Goal: Task Accomplishment & Management: Use online tool/utility

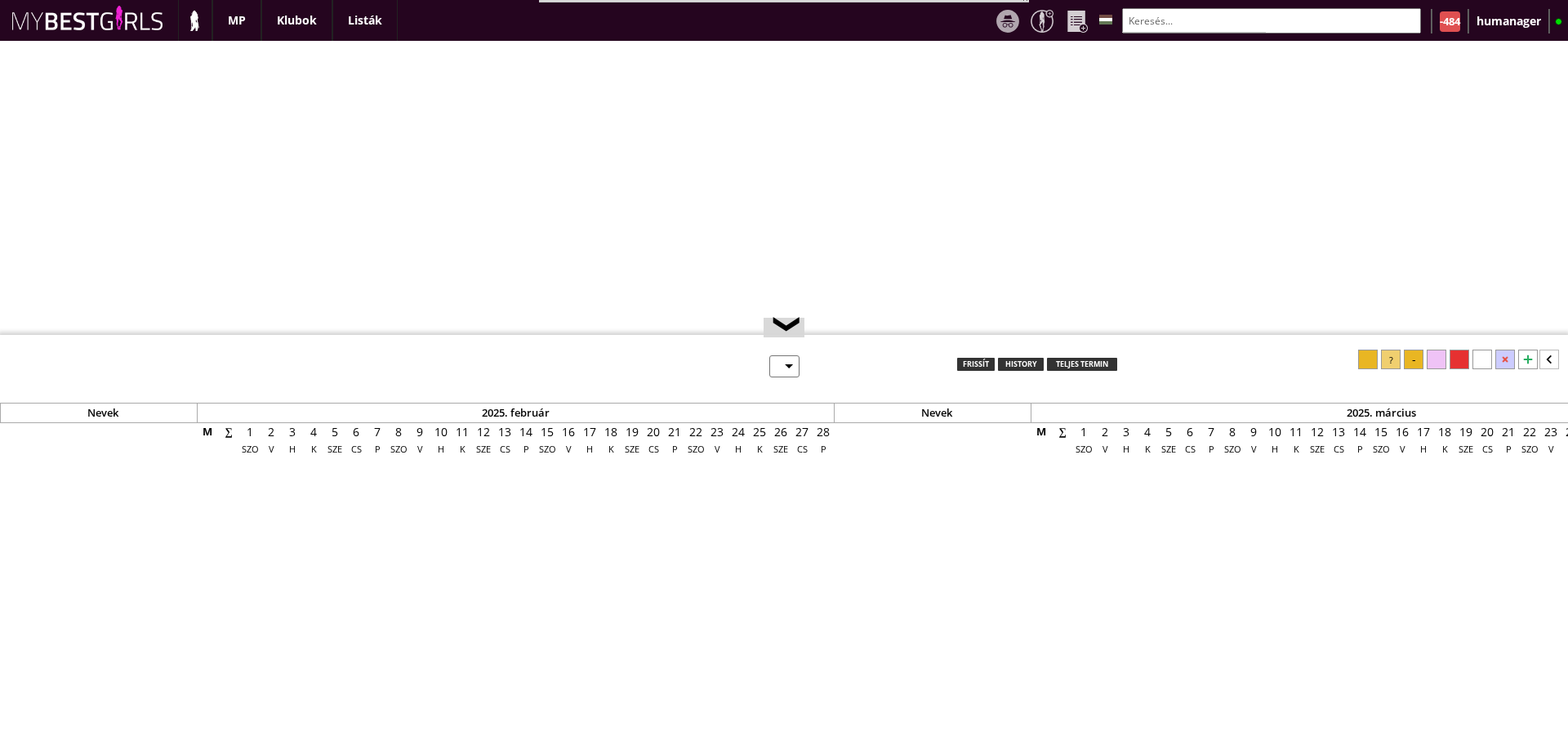
select select "0"
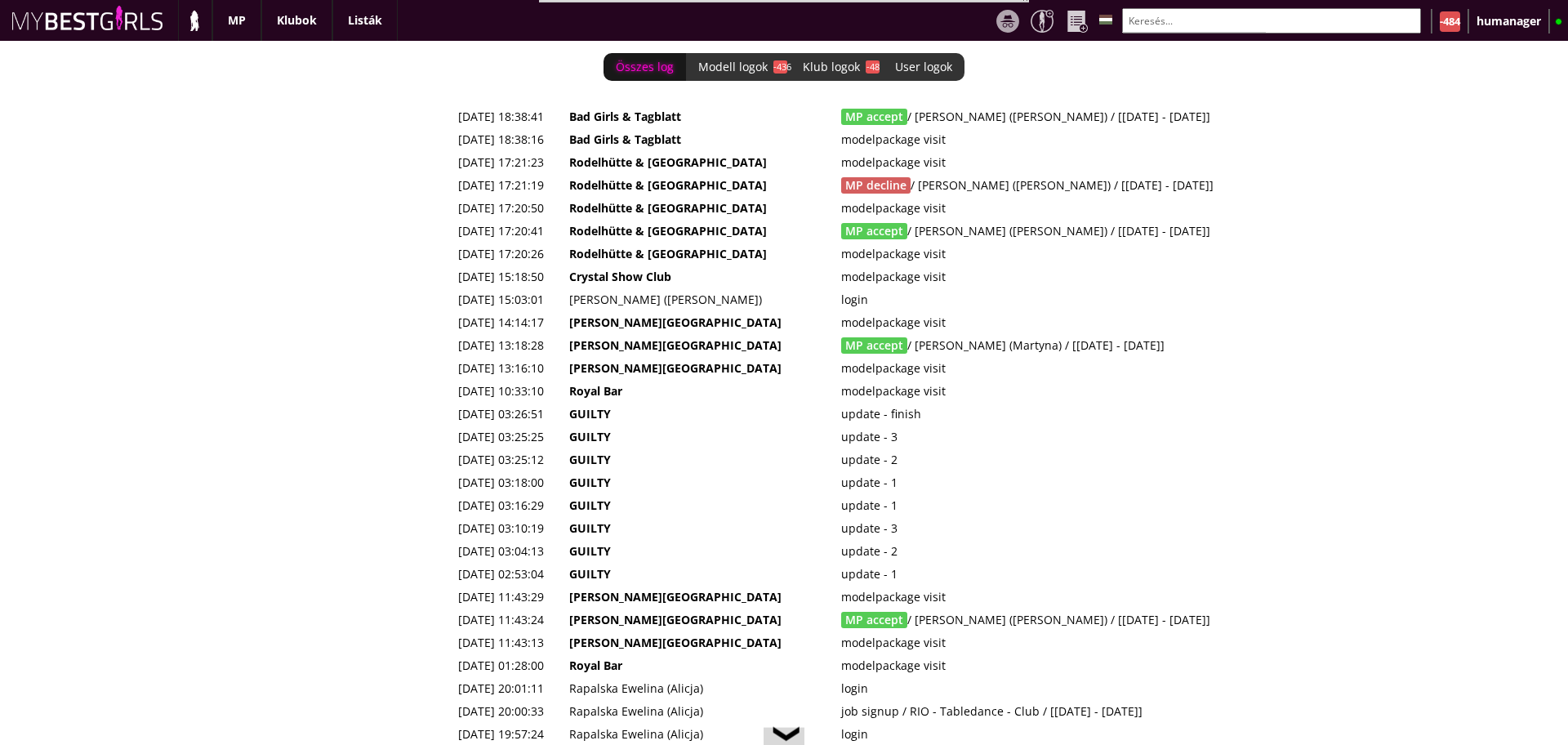
scroll to position [0, 6541]
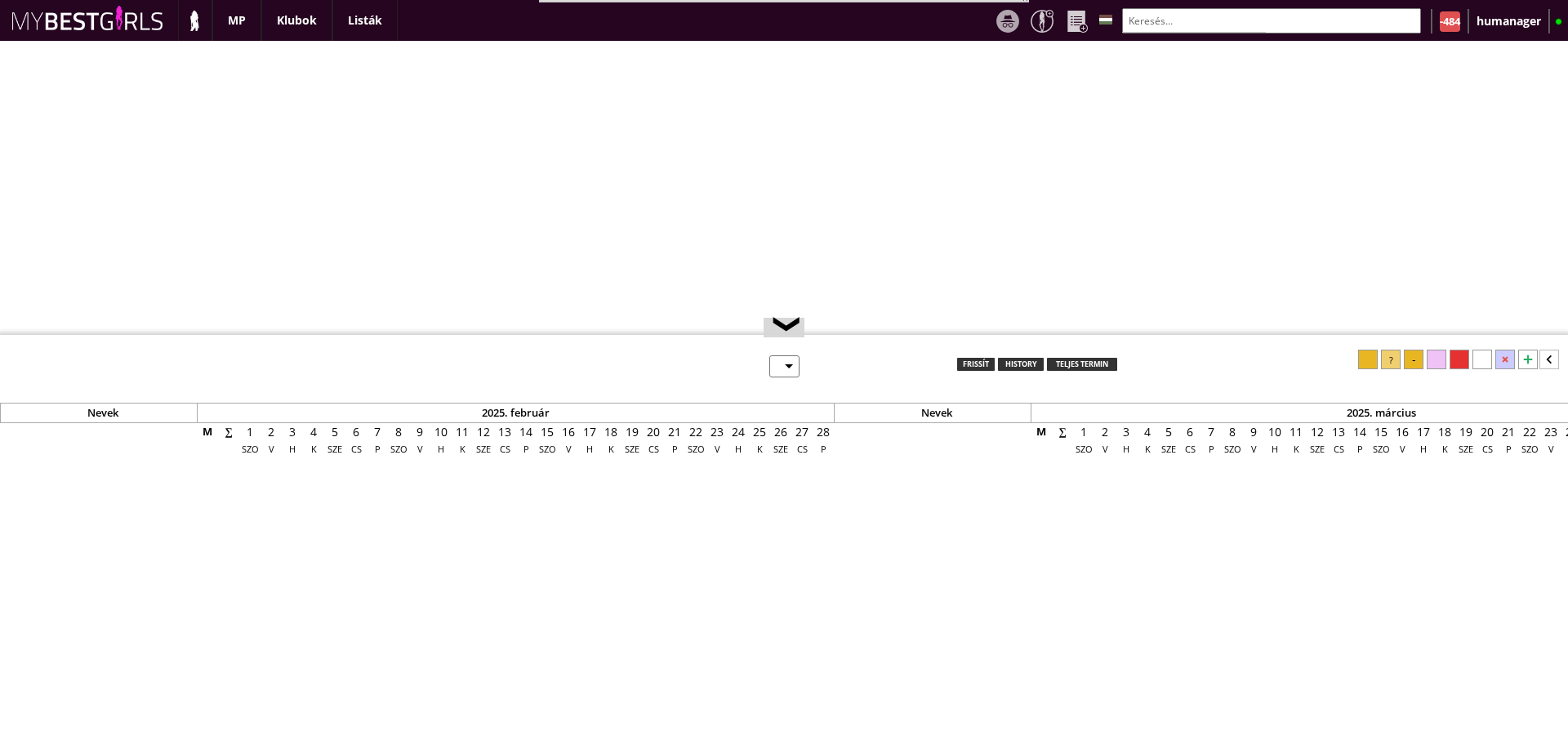
select select "0"
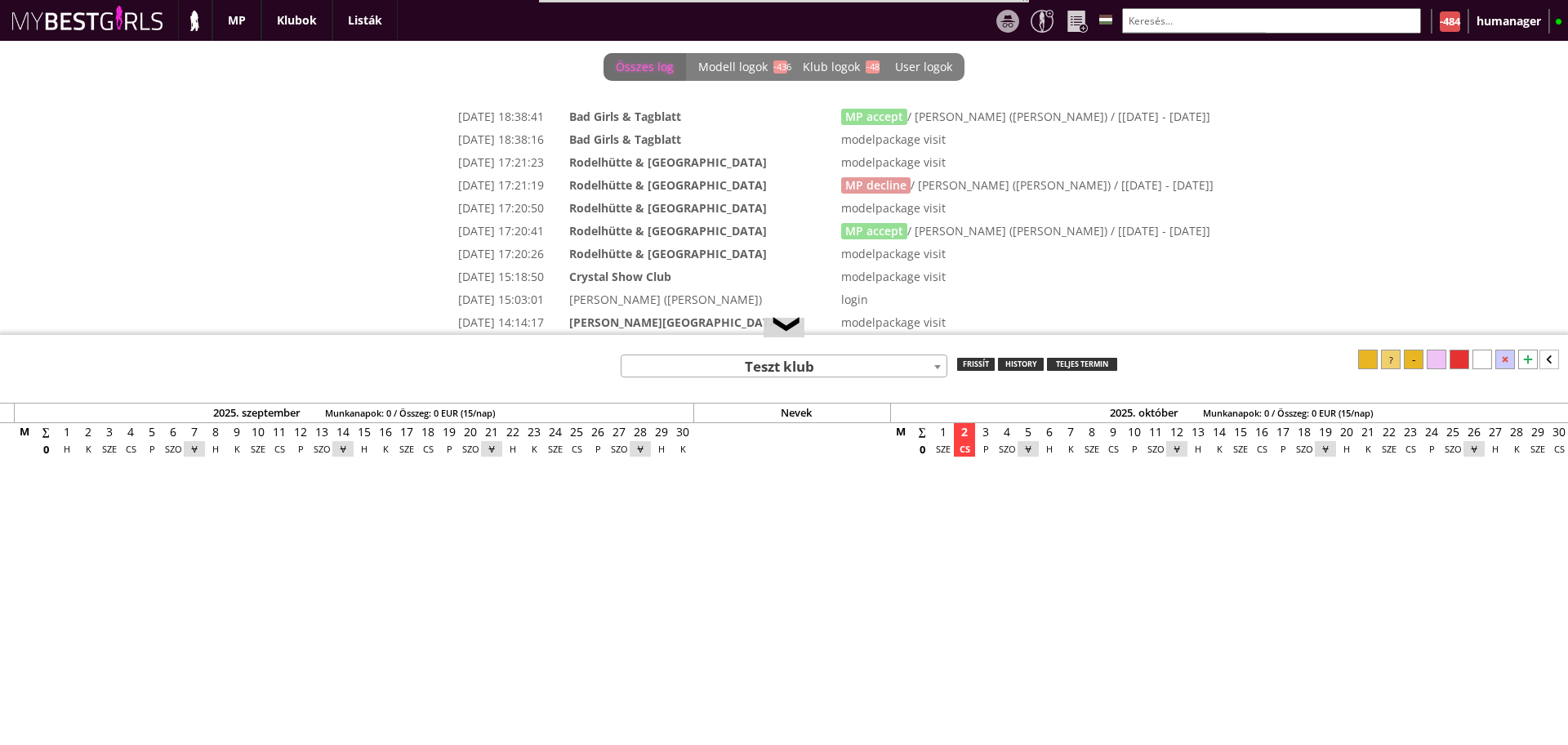
scroll to position [0, 6541]
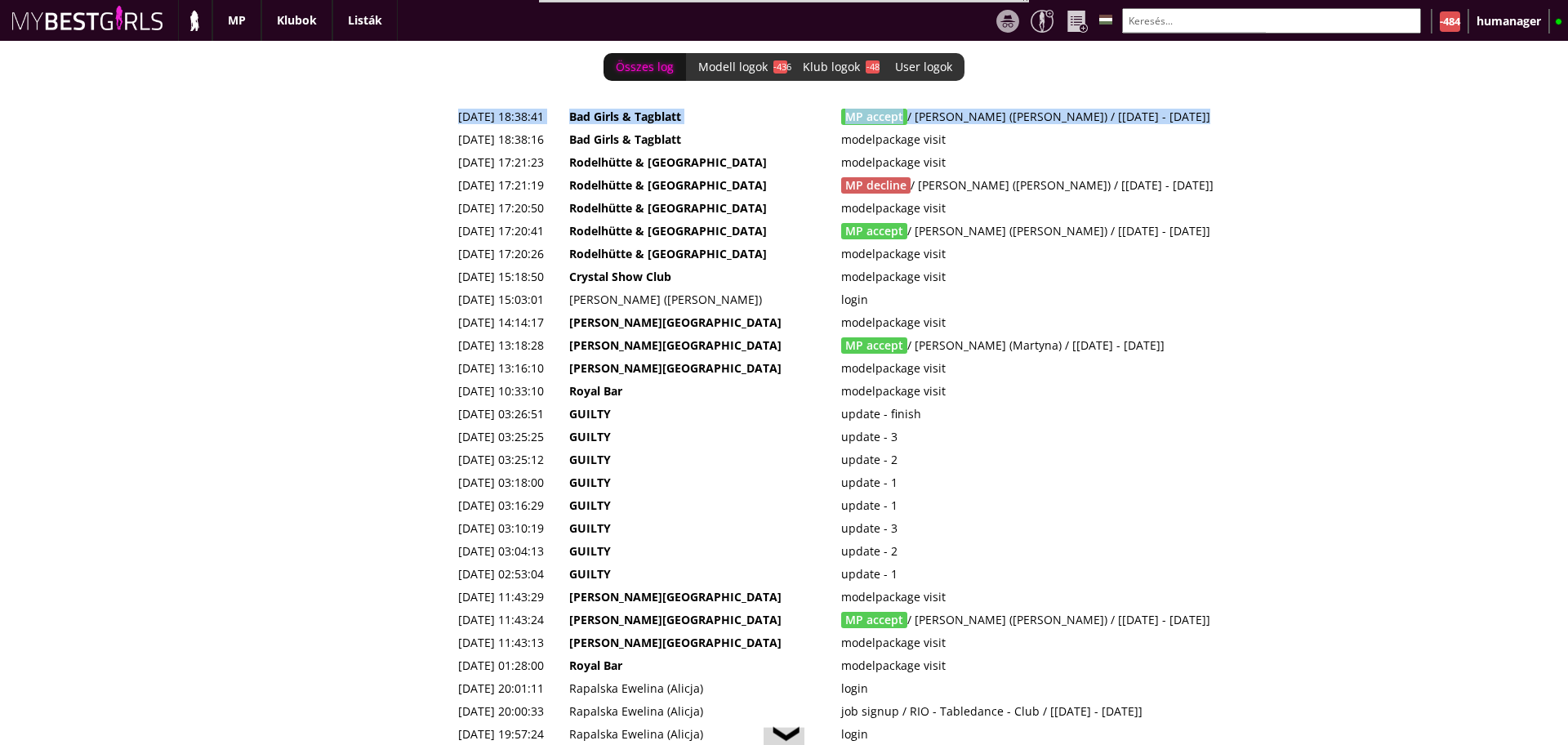
drag, startPoint x: 1188, startPoint y: 118, endPoint x: 451, endPoint y: 125, distance: 737.0
click at [451, 125] on div "Összes log Modell logok -436 Klub logok -48 User logok 0 2025-10-02 18:38:41 Ba…" at bounding box center [784, 392] width 1568 height 704
copy div "2025-10-02 18:38:41 Bad Girls & Tagblatt MP accept / Gil Melinda (Mónika) / [20…"
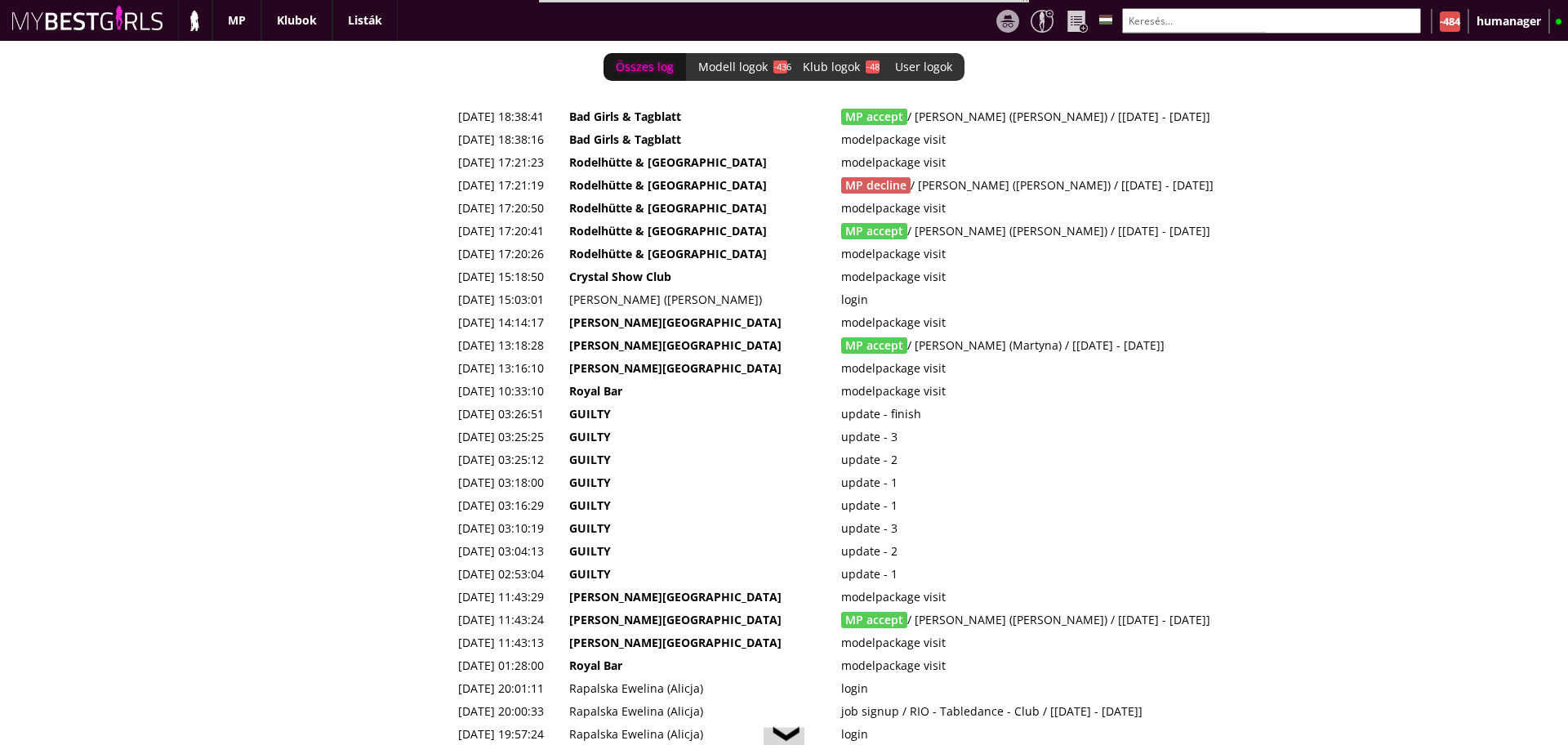
click at [859, 290] on td "login" at bounding box center [1085, 299] width 499 height 23
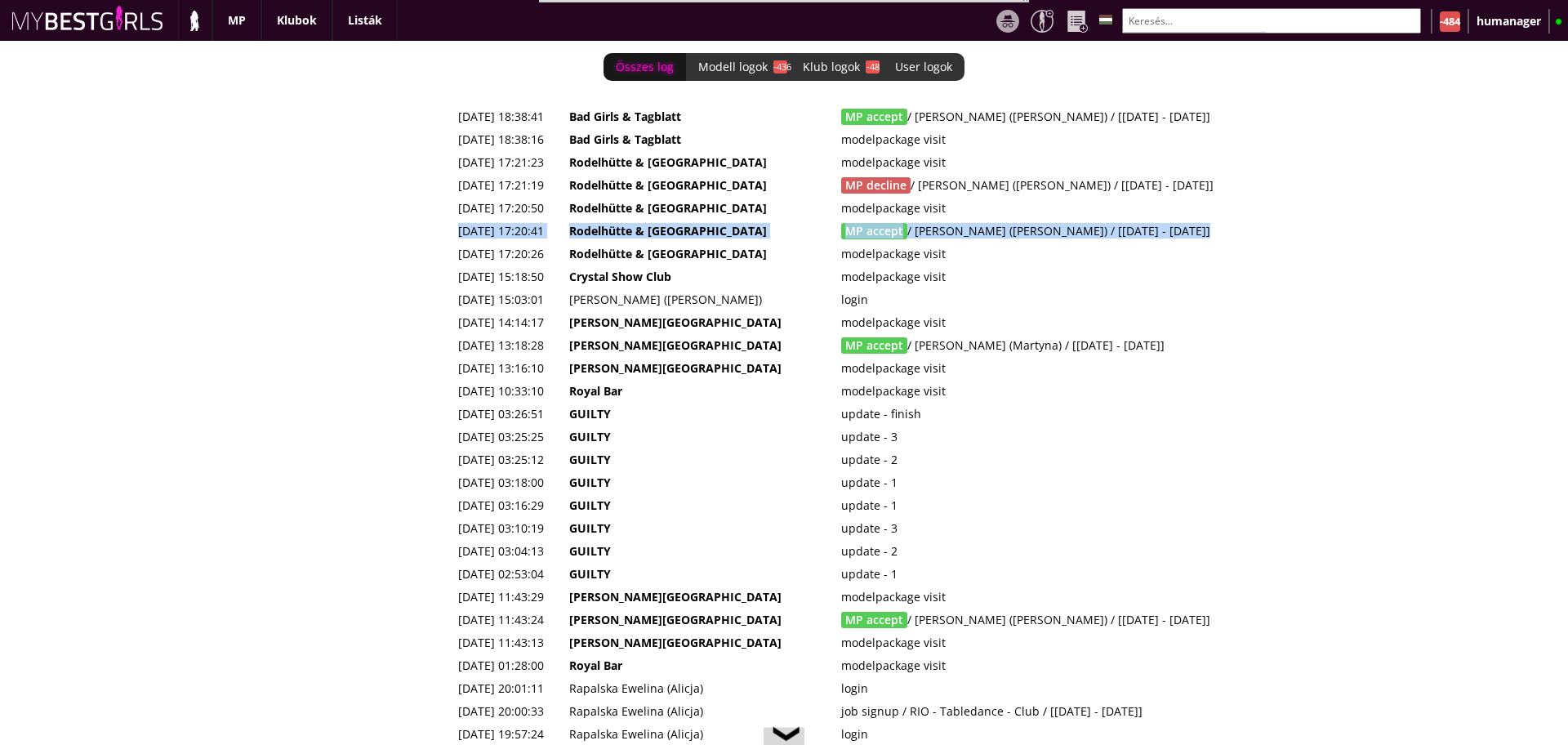
drag, startPoint x: 1172, startPoint y: 234, endPoint x: 454, endPoint y: 235, distance: 718.0
click at [454, 235] on tr "2025-10-02 17:20:41 Rodelhütte & Hasenhütte MP accept / Radics Erika (Erica) / …" at bounding box center [894, 231] width 882 height 23
copy tr "2025-10-02 17:20:41 Rodelhütte & Hasenhütte MP accept / Radics Erika (Erica) / …"
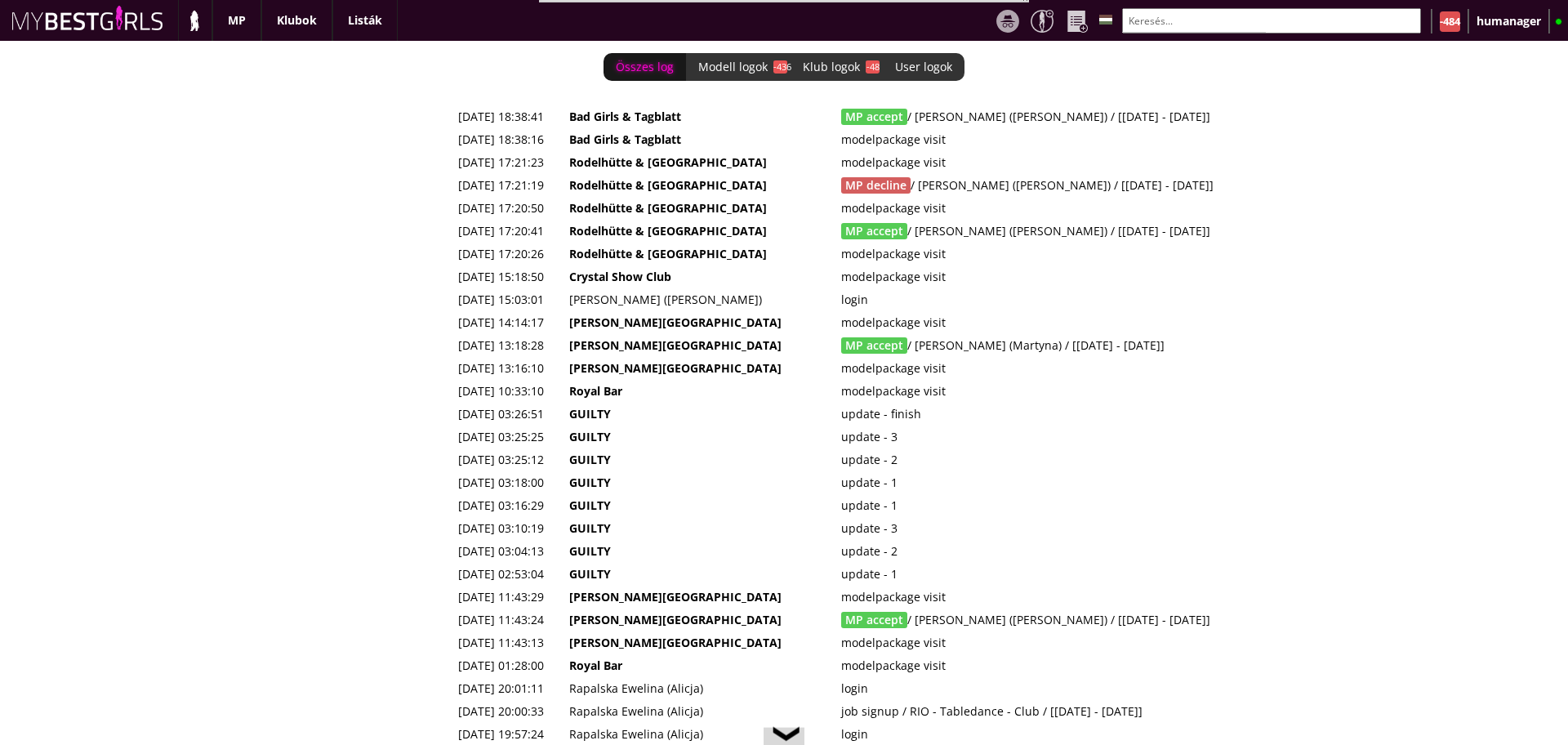
click at [822, 348] on td "[PERSON_NAME][GEOGRAPHIC_DATA]" at bounding box center [699, 345] width 272 height 23
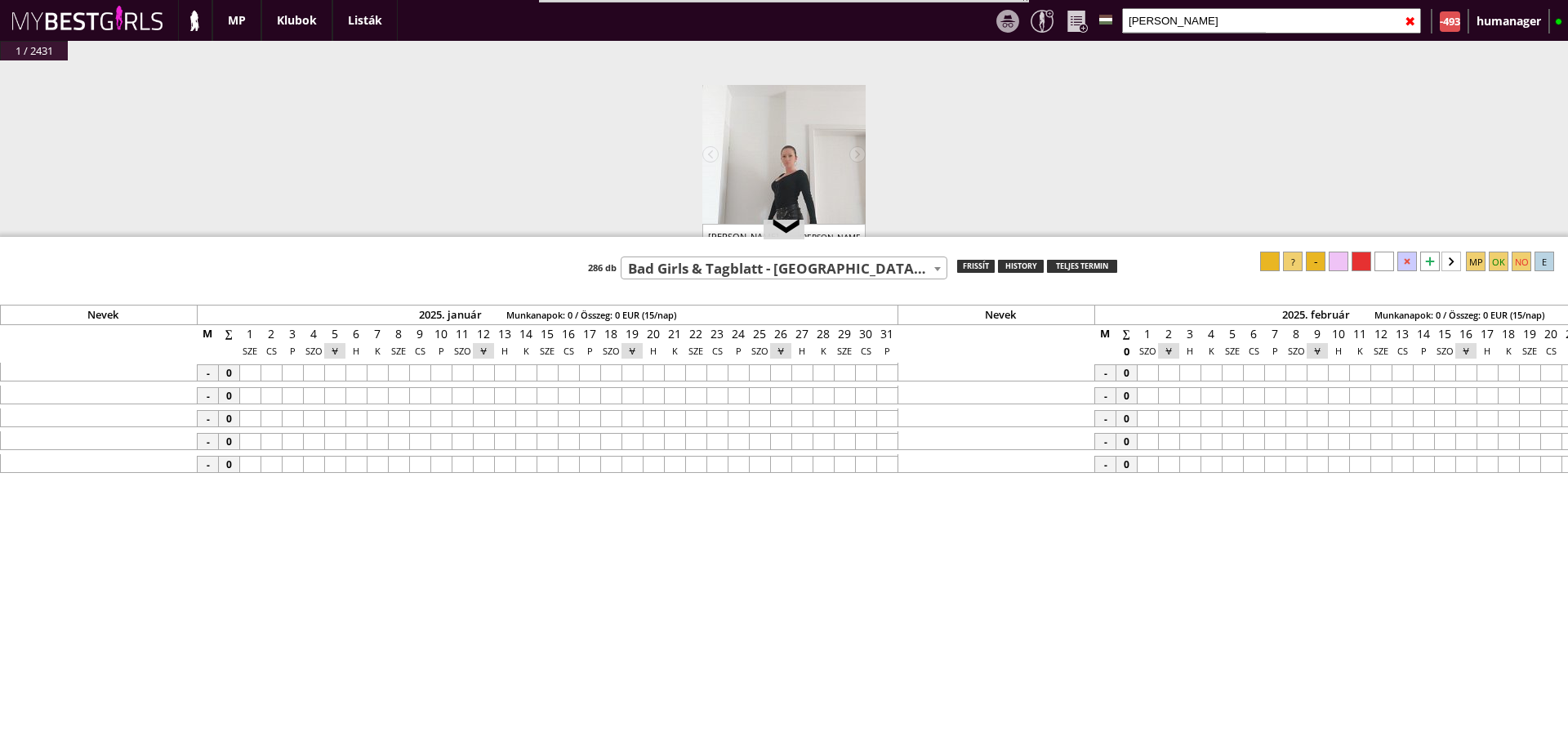
select select "30"
click at [1177, 26] on input "[PERSON_NAME]" at bounding box center [1272, 21] width 299 height 25
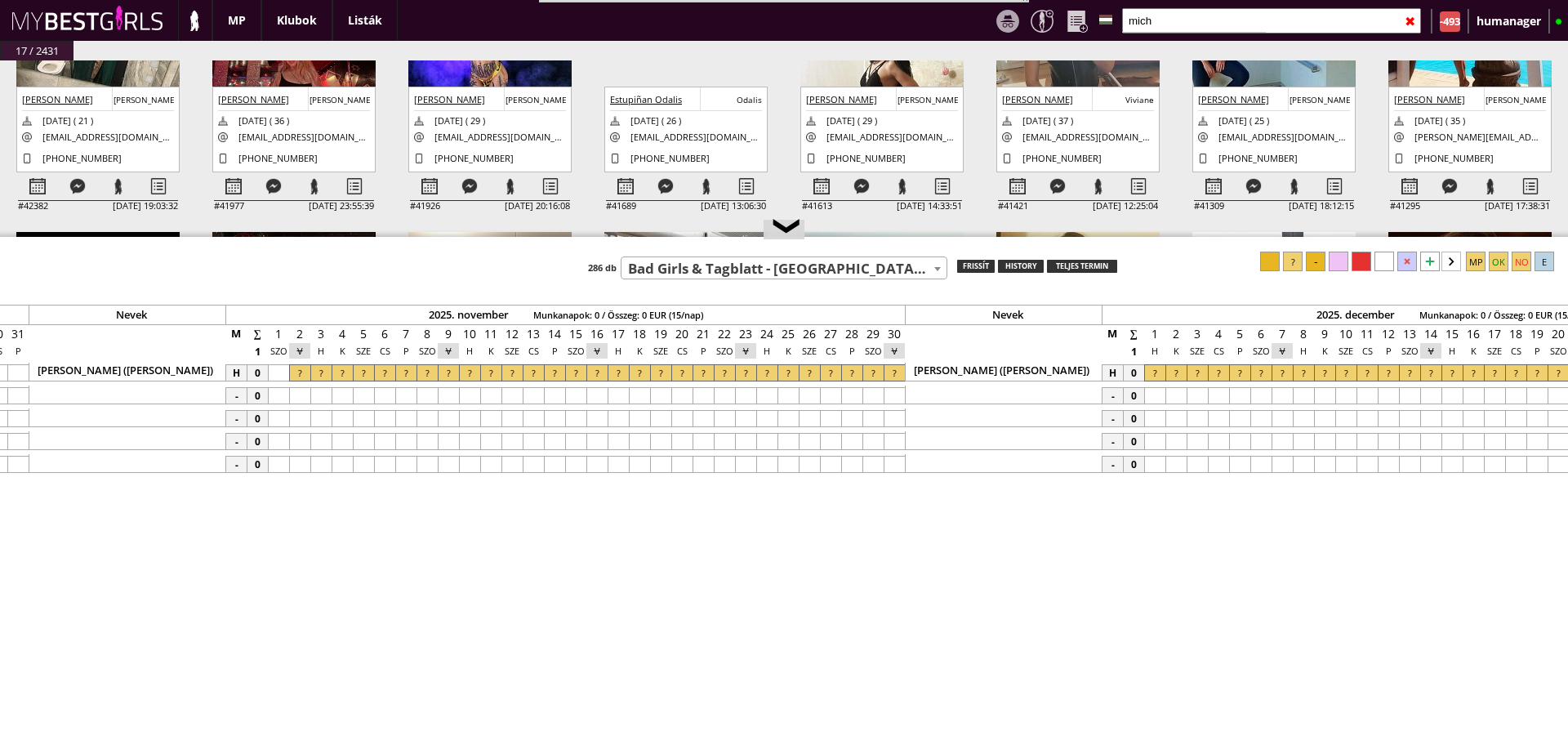
scroll to position [139, 0]
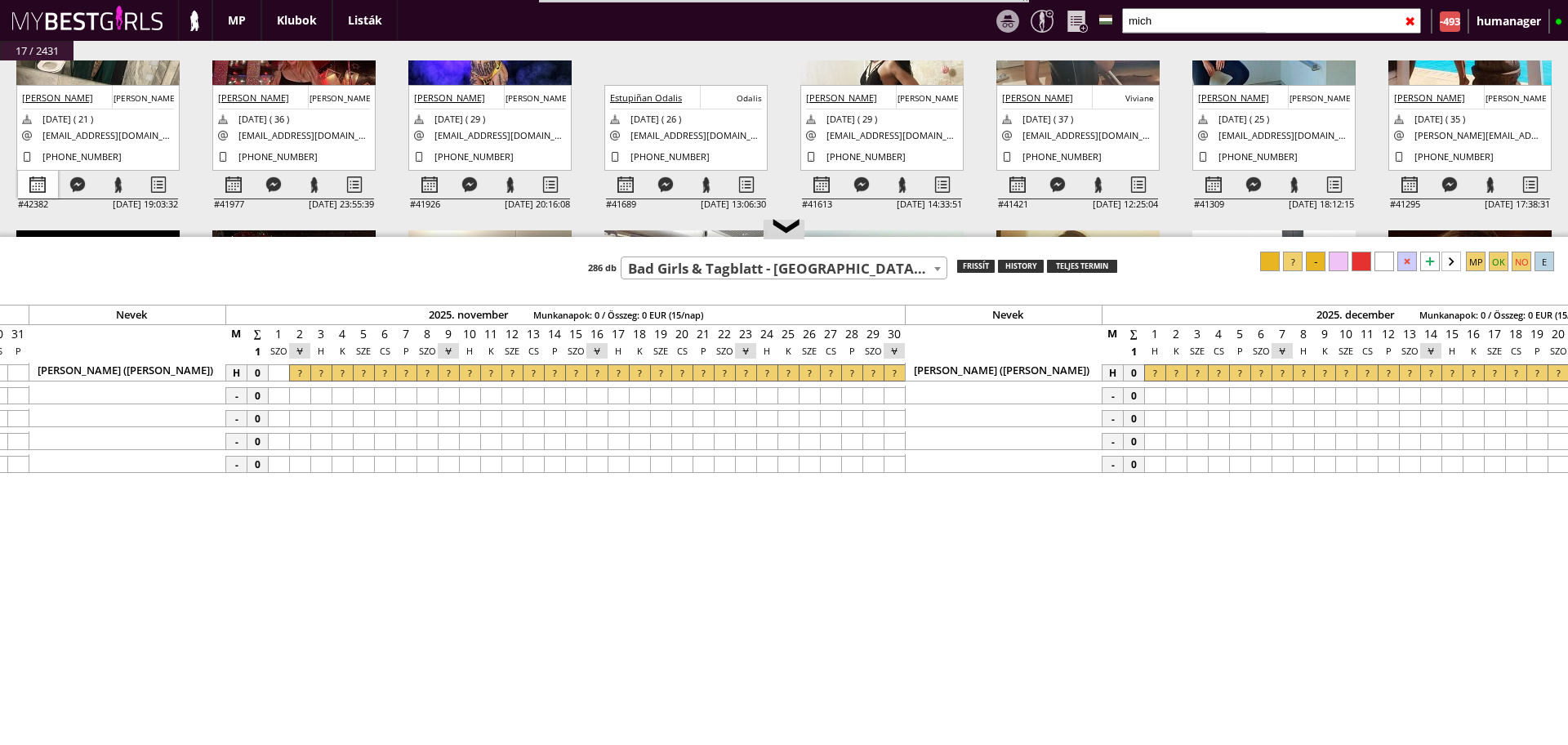
type input "mich"
click at [52, 189] on div at bounding box center [38, 185] width 40 height 29
select select "0"
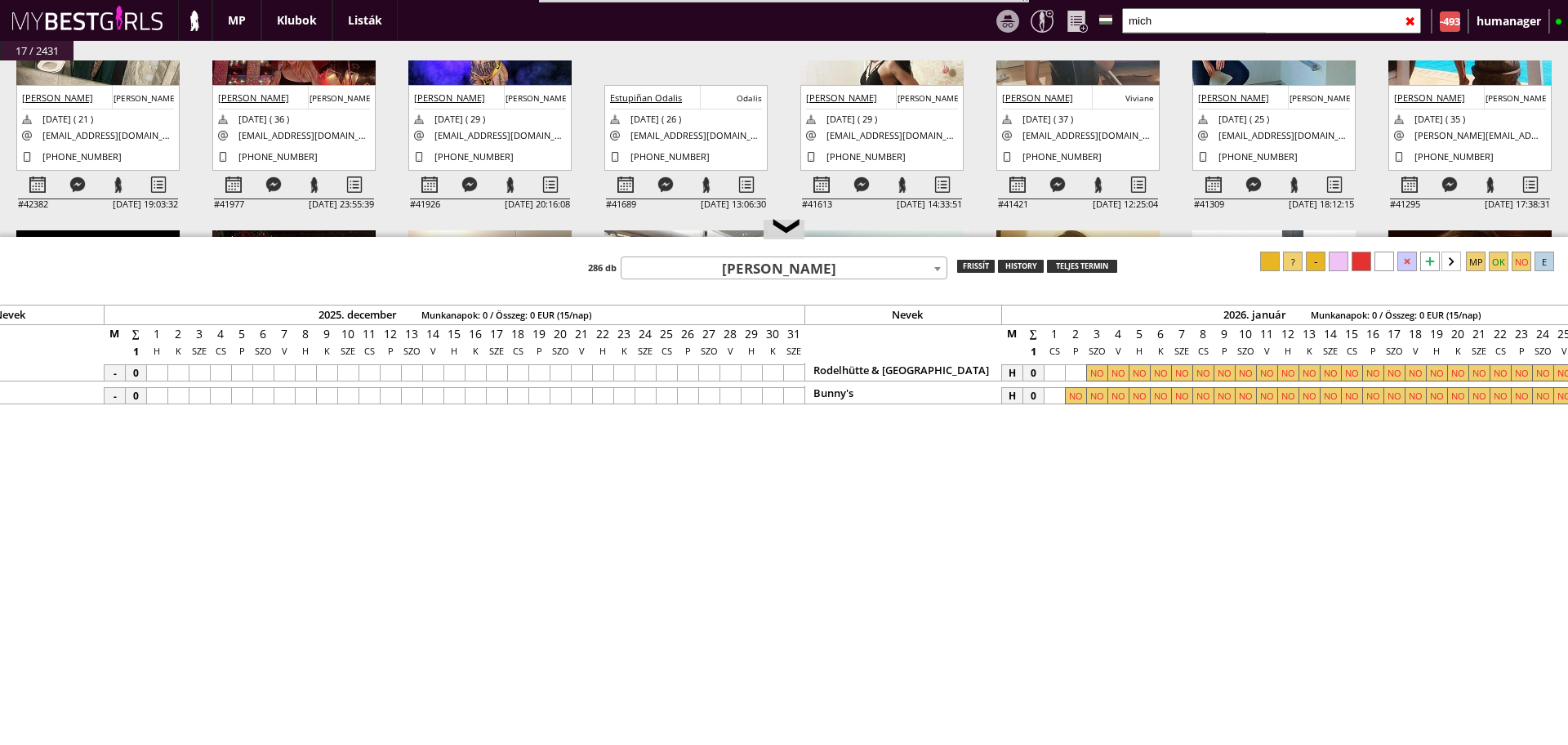
scroll to position [0, 9822]
click at [1056, 374] on div at bounding box center [1050, 372] width 21 height 17
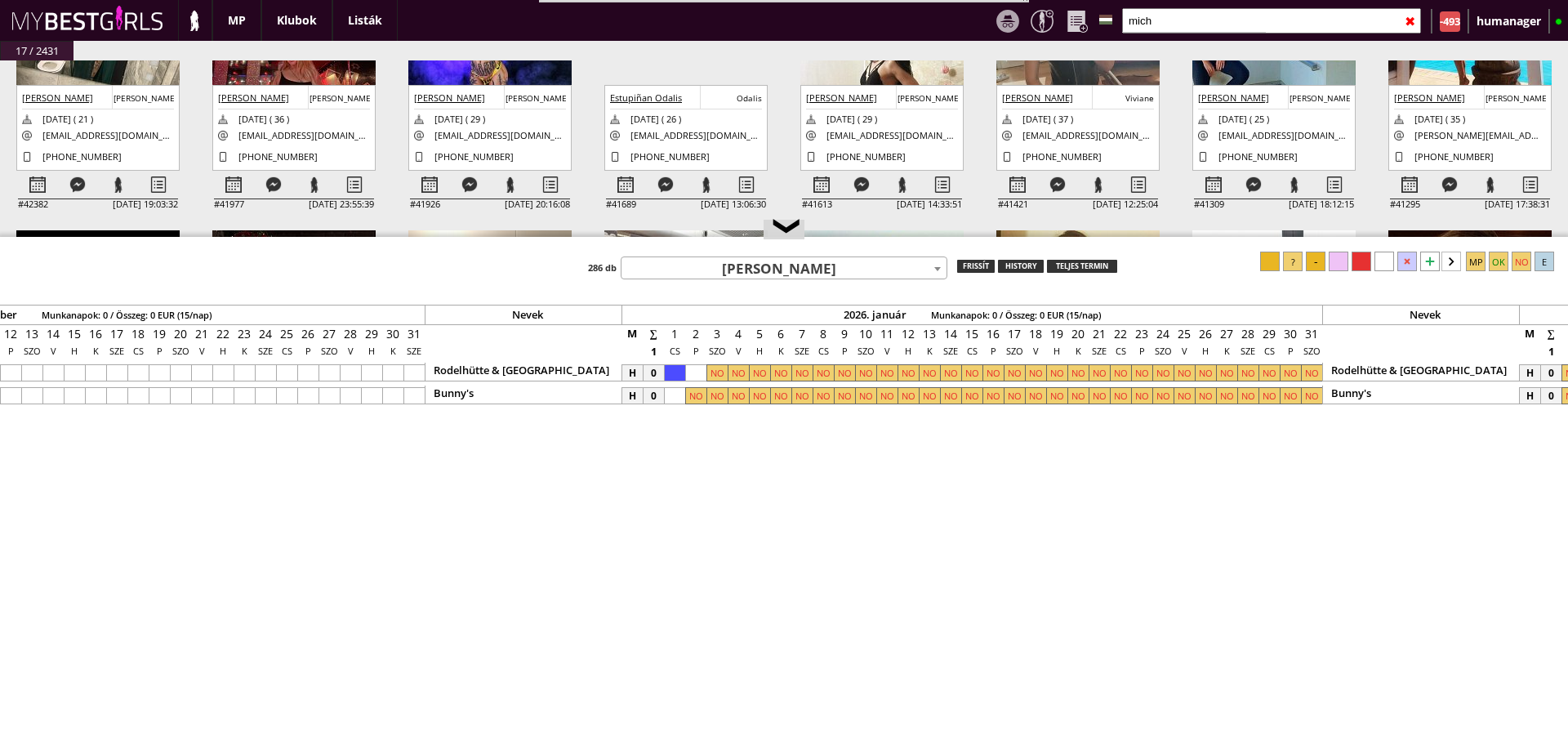
scroll to position [0, 10202]
click at [1306, 369] on div at bounding box center [1307, 372] width 21 height 17
click at [1301, 265] on div at bounding box center [1293, 261] width 20 height 20
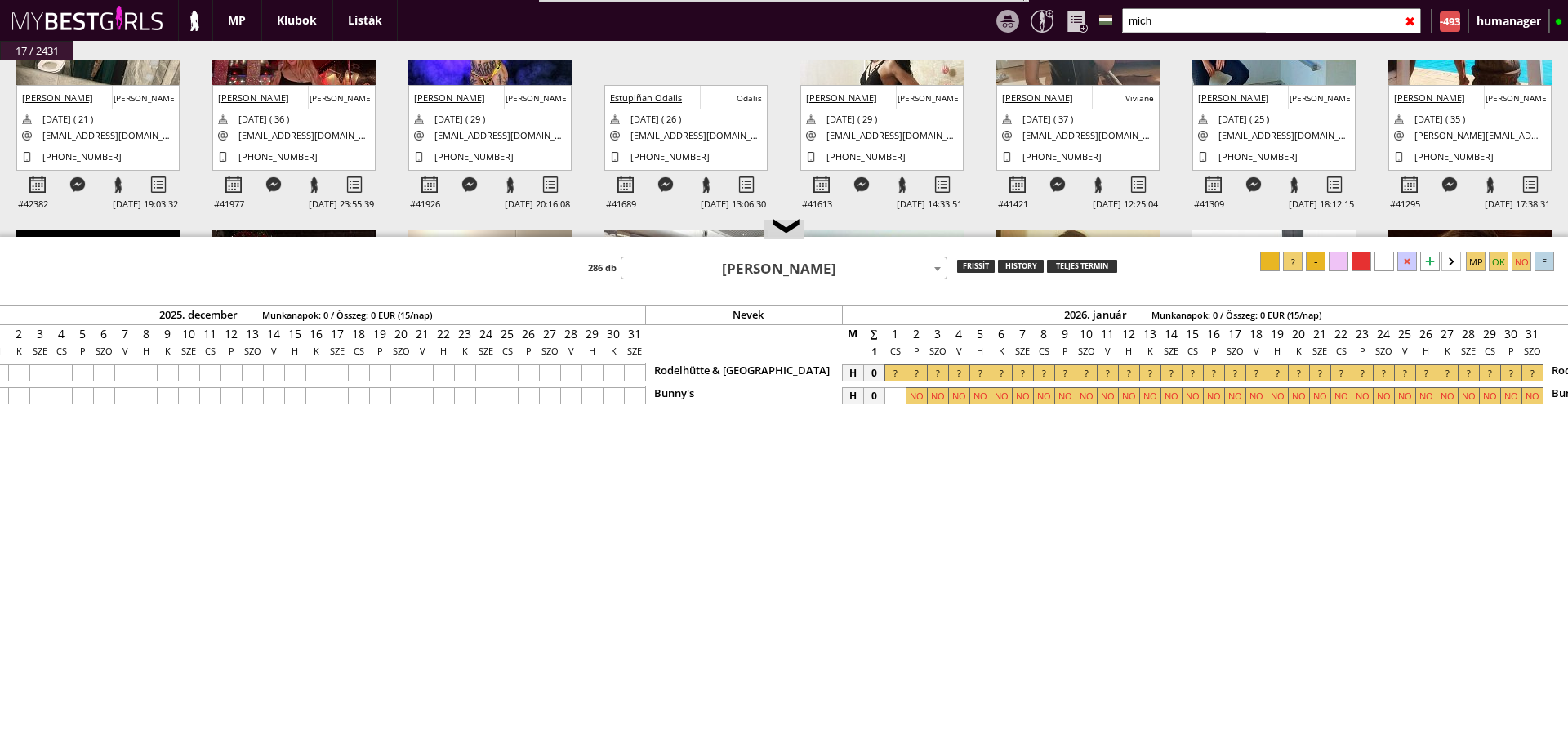
scroll to position [0, 9958]
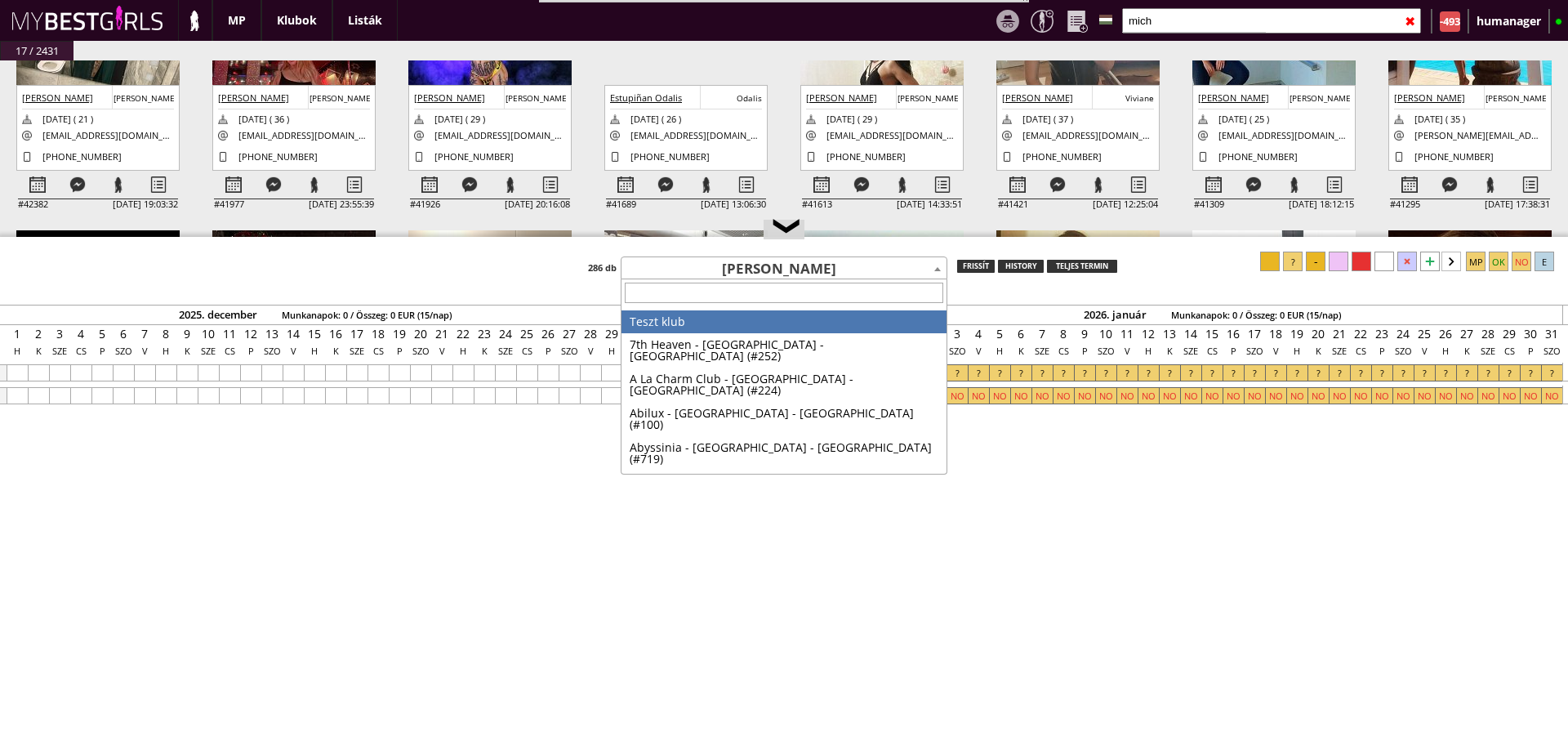
click at [850, 259] on span "[PERSON_NAME]" at bounding box center [784, 269] width 325 height 23
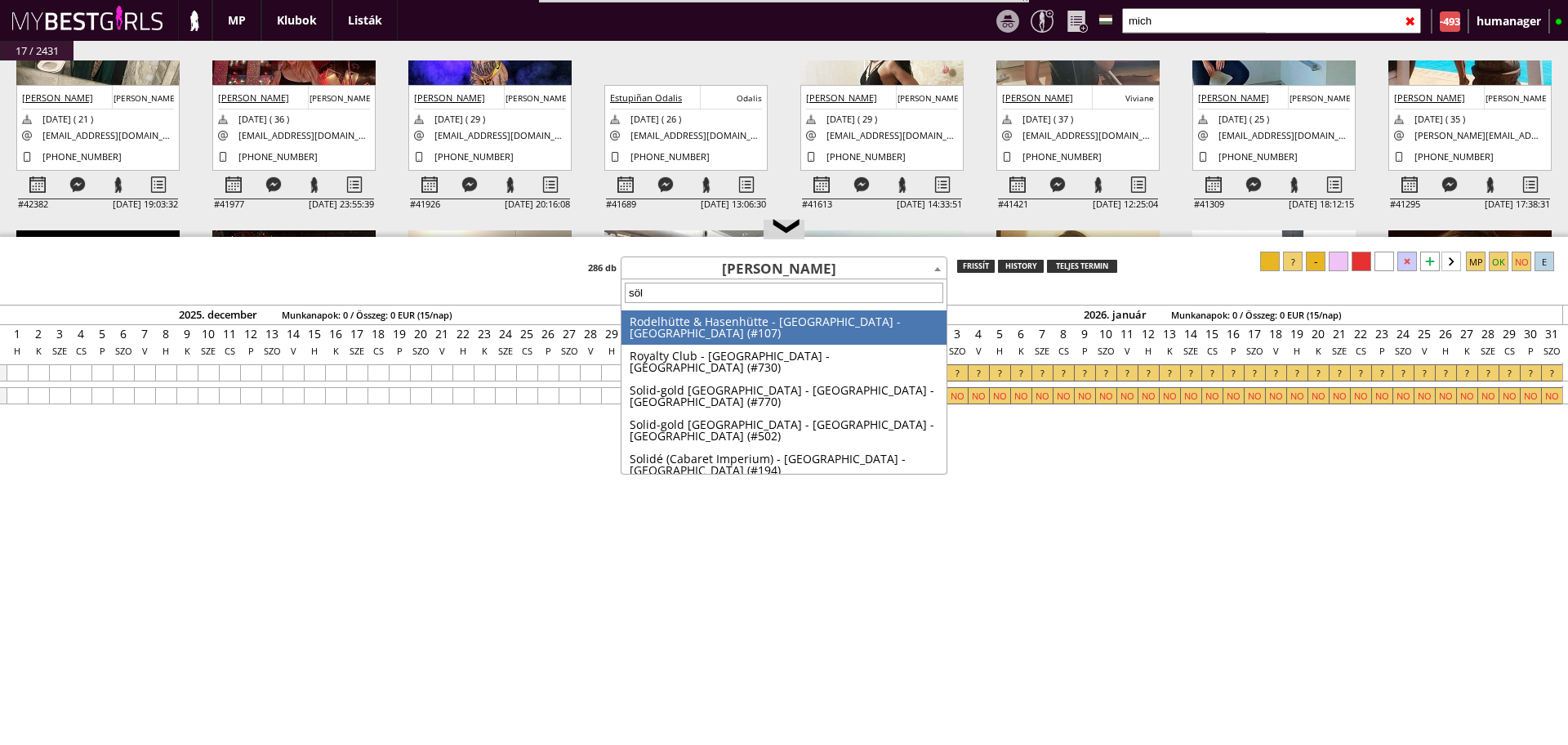
type input "söld"
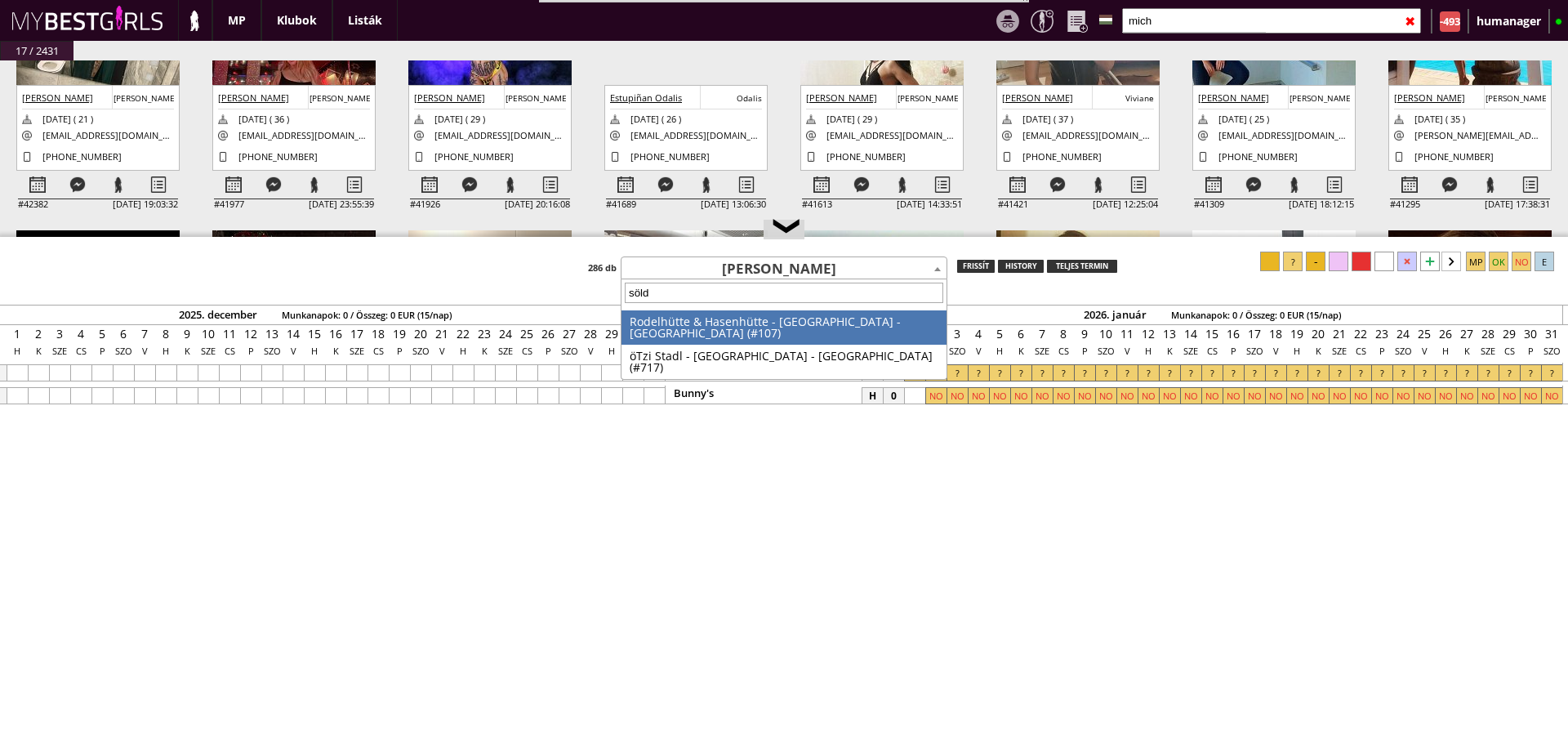
select select "107"
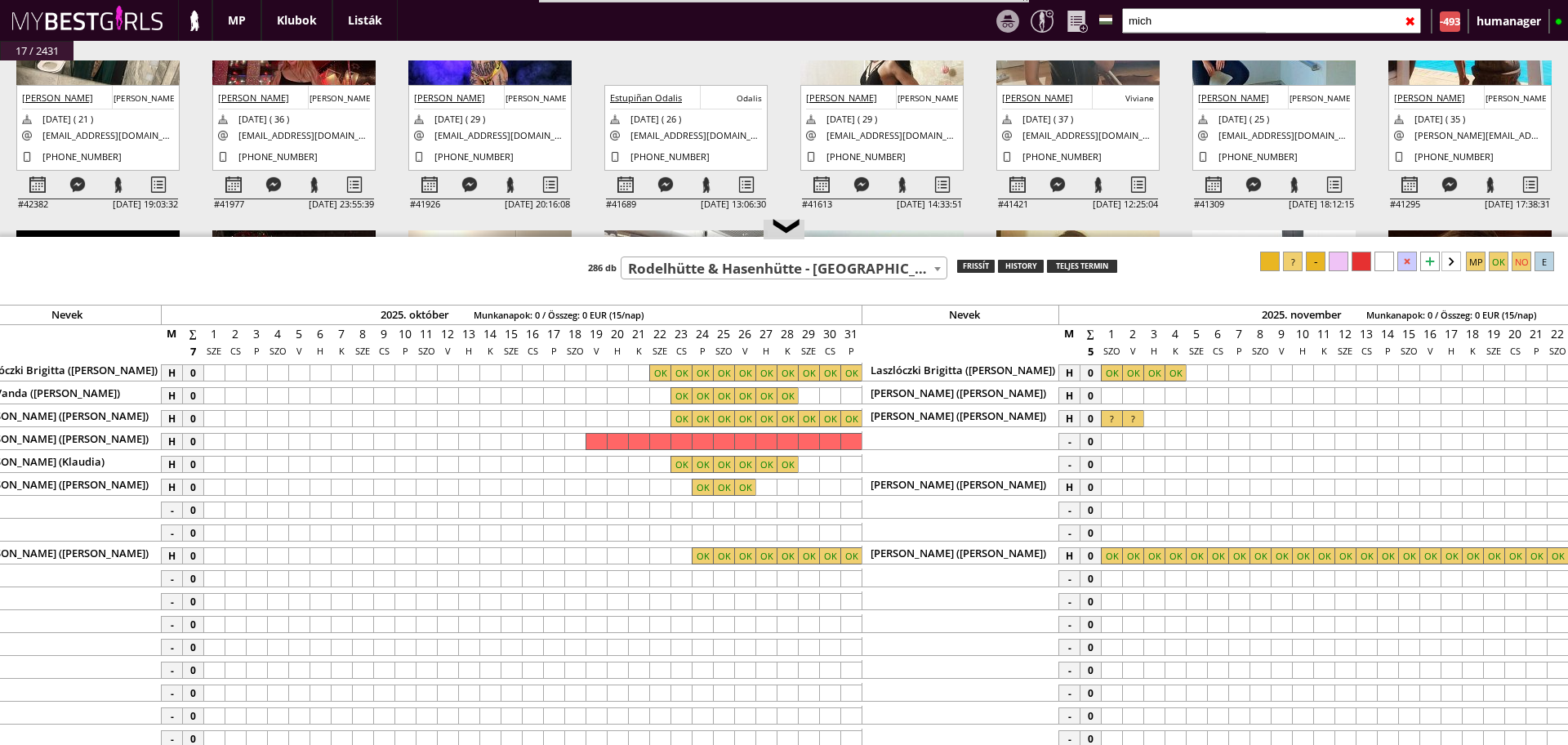
scroll to position [0, 7991]
click at [810, 508] on div at bounding box center [804, 510] width 21 height 17
click at [850, 505] on div at bounding box center [847, 510] width 21 height 17
click at [803, 506] on div at bounding box center [804, 510] width 21 height 17
click at [839, 507] on div at bounding box center [847, 510] width 21 height 17
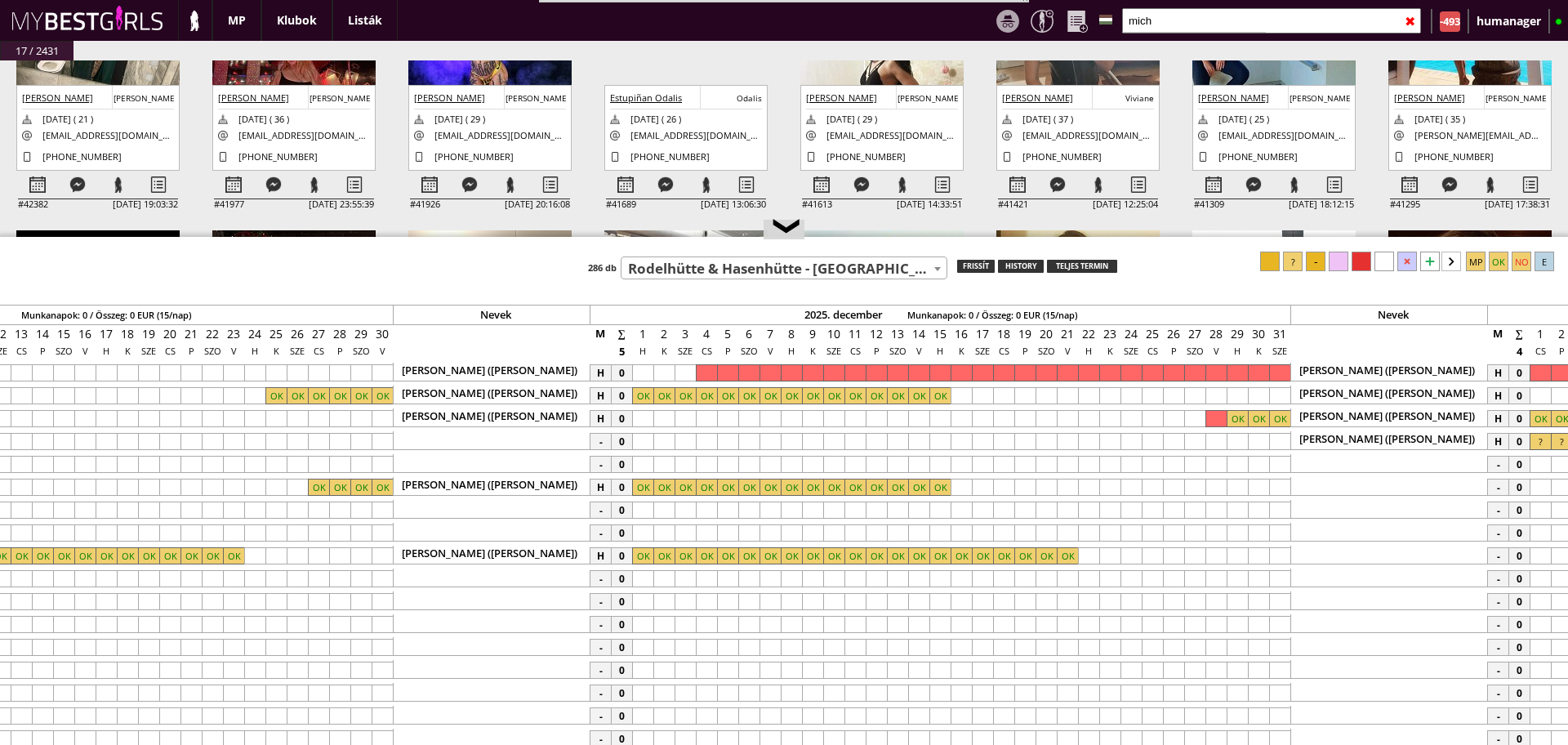
scroll to position [0, 9355]
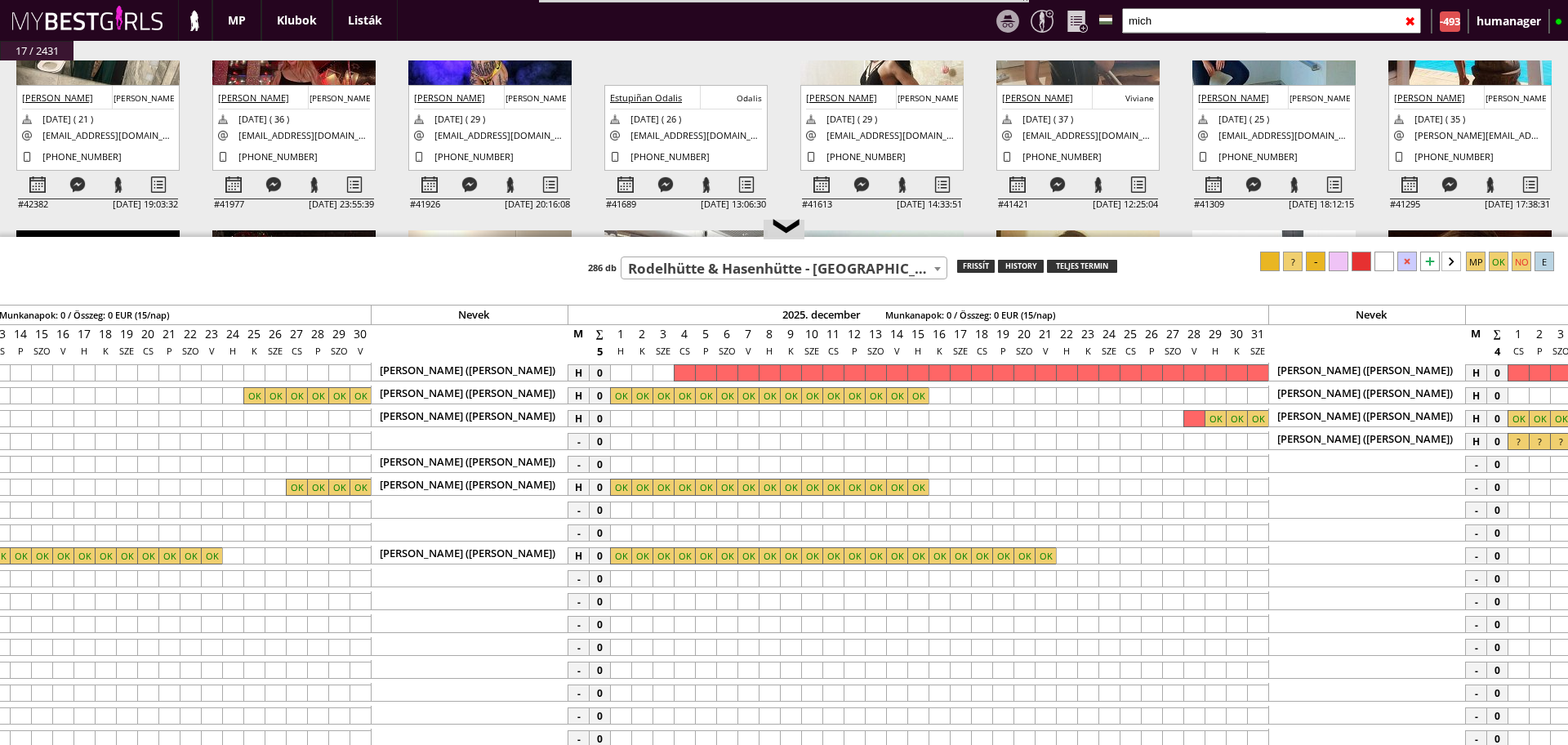
click at [1215, 464] on div at bounding box center [1215, 464] width 21 height 17
click at [1248, 461] on div at bounding box center [1257, 464] width 21 height 17
click at [1303, 256] on div at bounding box center [1293, 261] width 20 height 20
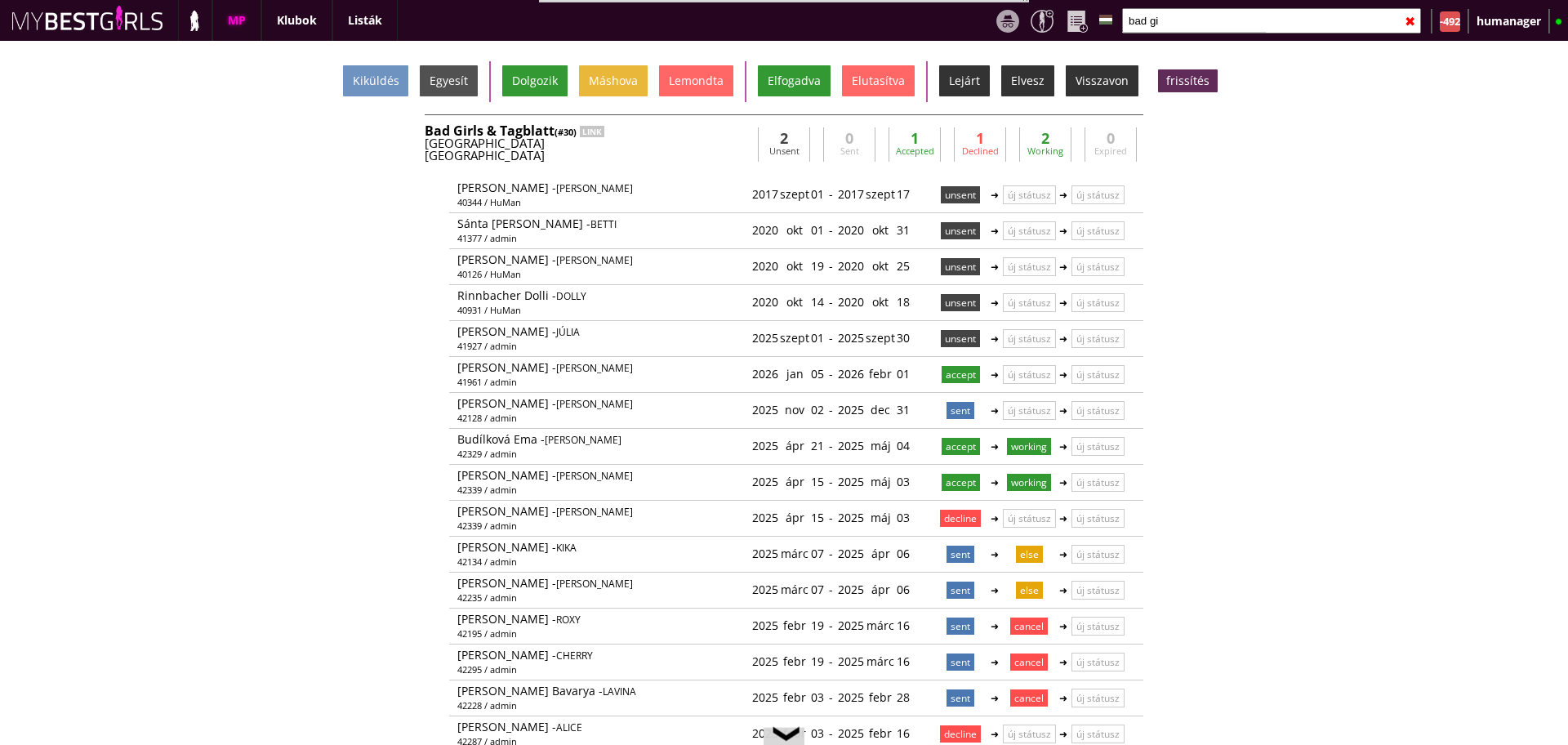
click at [1173, 25] on input "bad gi" at bounding box center [1272, 21] width 299 height 25
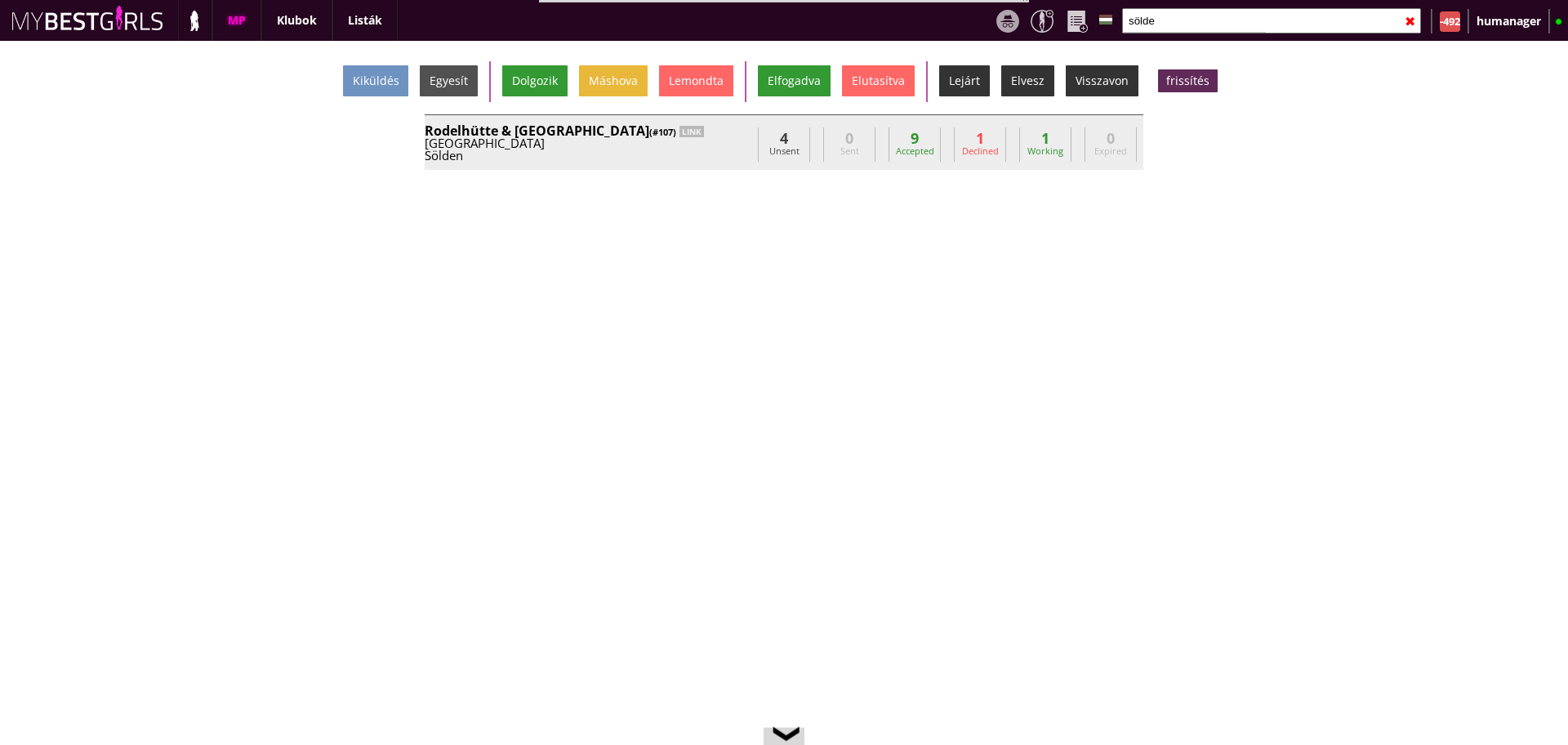
type input "sölde"
click at [713, 137] on div "Austria" at bounding box center [588, 144] width 327 height 13
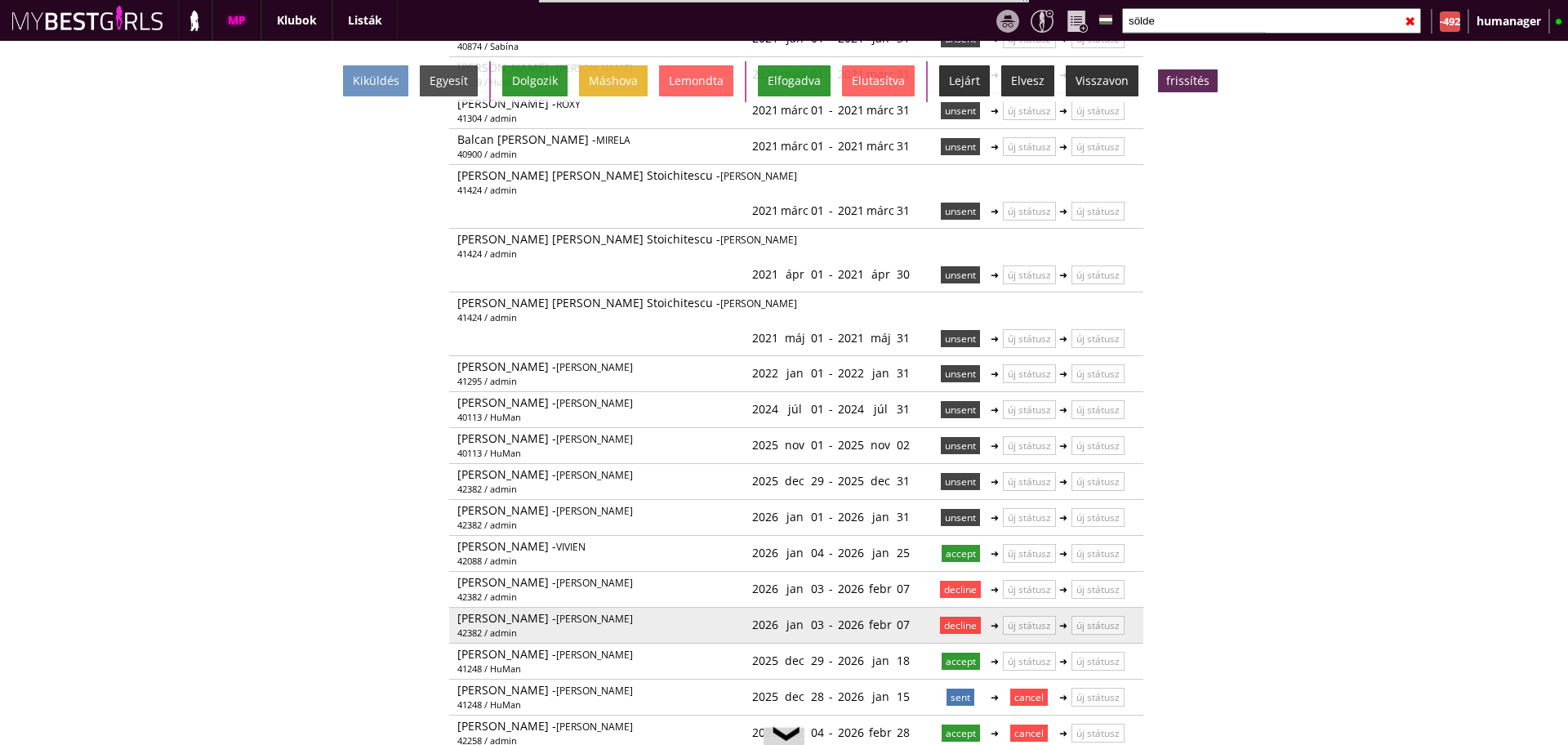
scroll to position [368, 0]
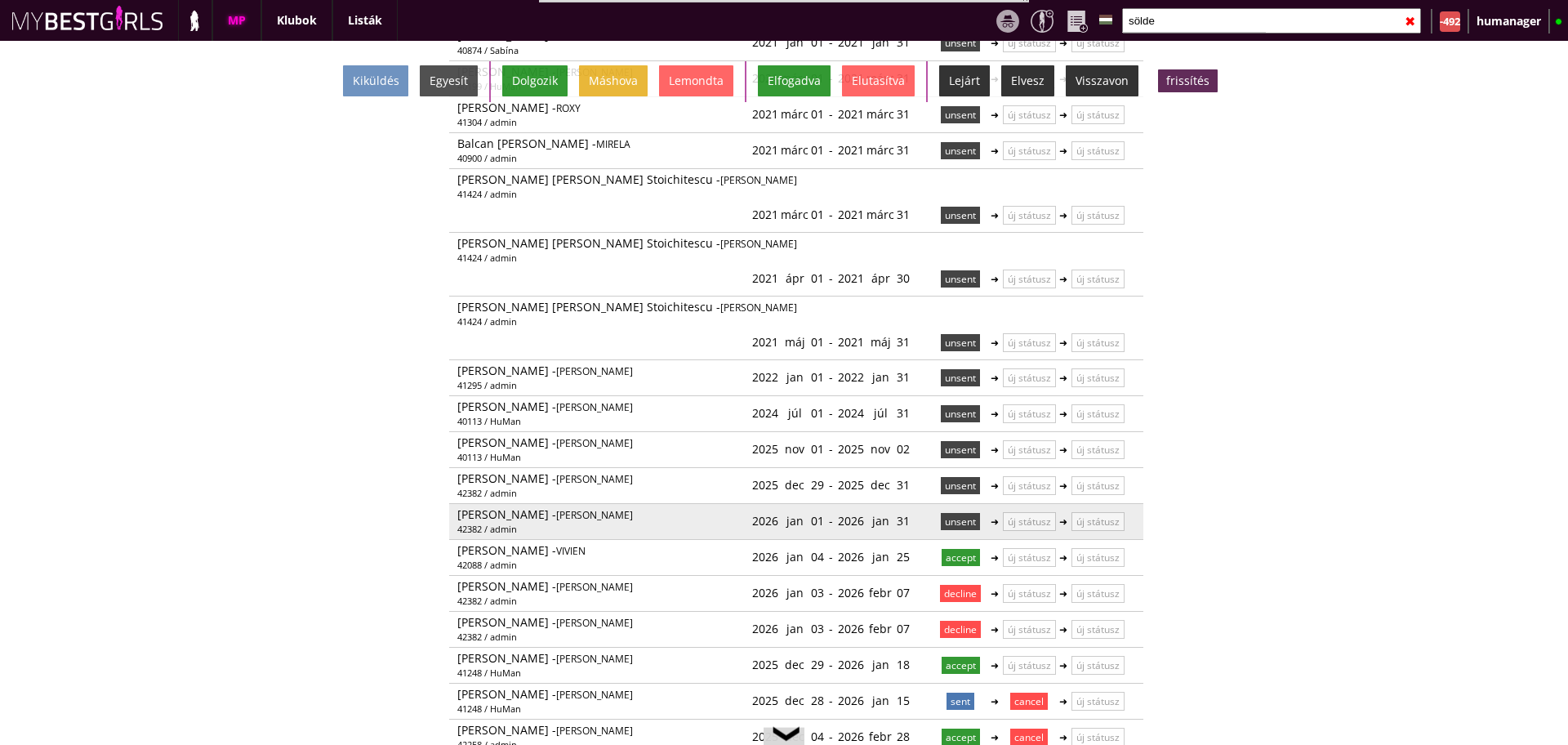
click at [957, 514] on p "unsent" at bounding box center [960, 522] width 39 height 17
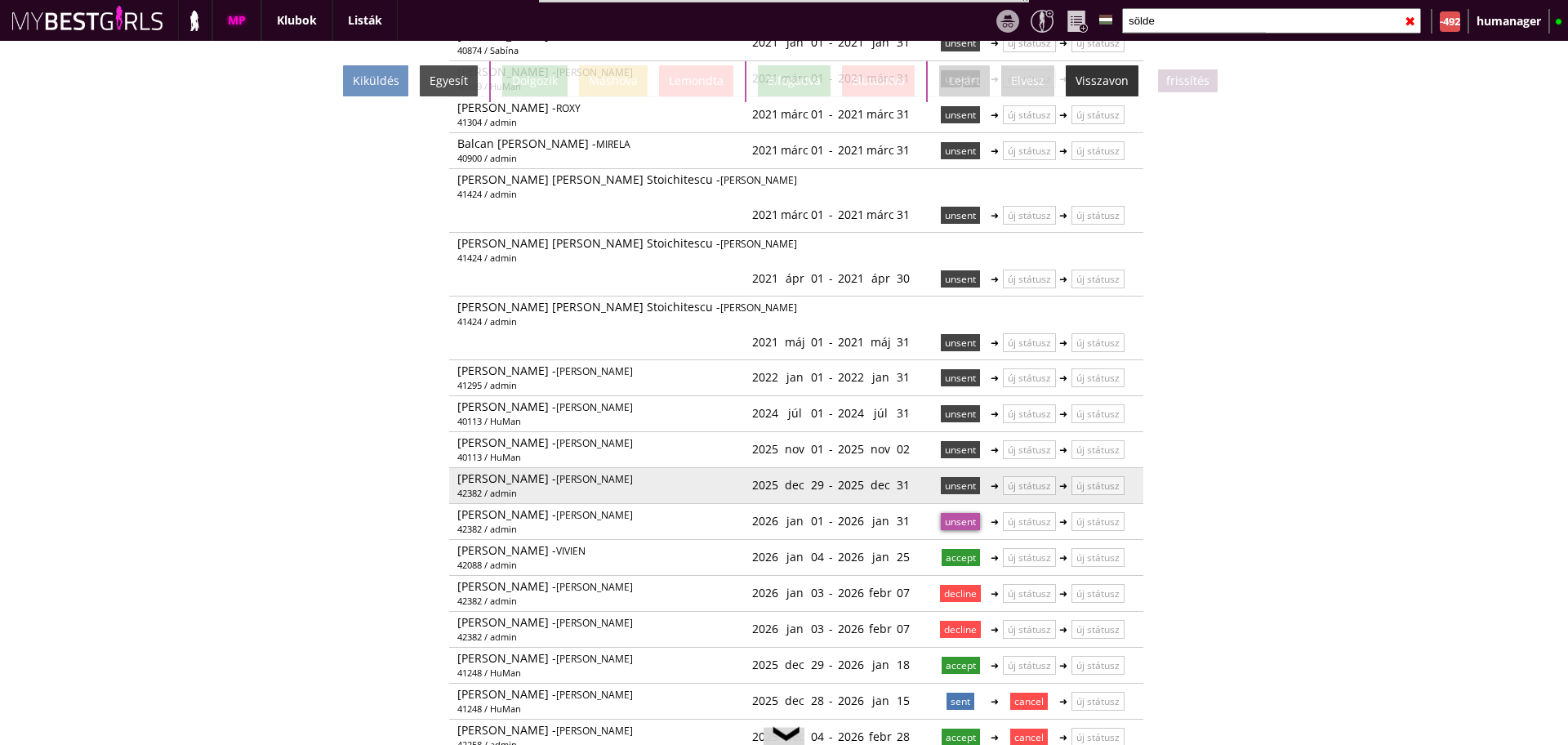
click at [955, 477] on p "unsent" at bounding box center [960, 486] width 39 height 17
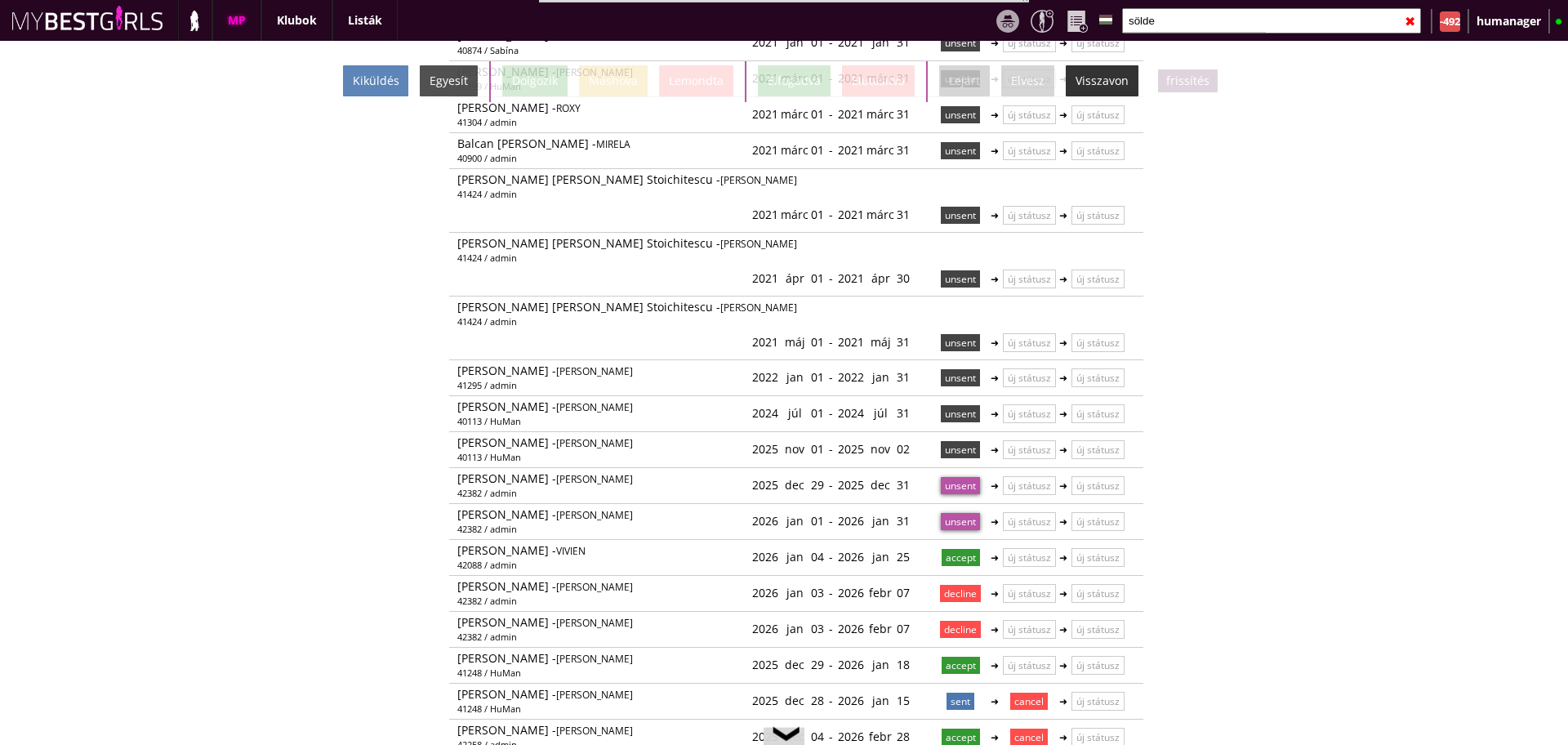
click at [402, 89] on div "Kiküldés" at bounding box center [376, 80] width 65 height 31
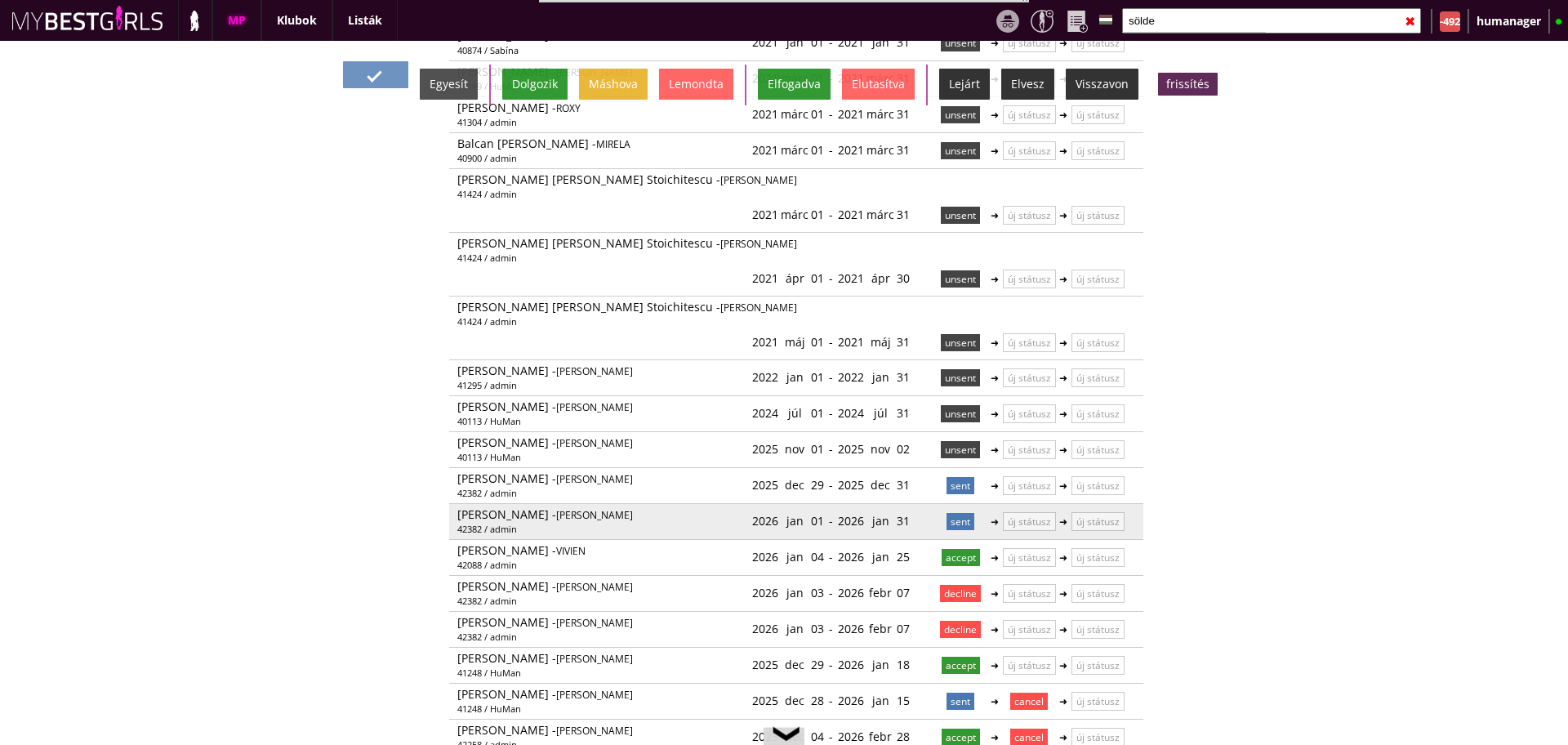
click at [948, 514] on p "sent" at bounding box center [960, 522] width 28 height 17
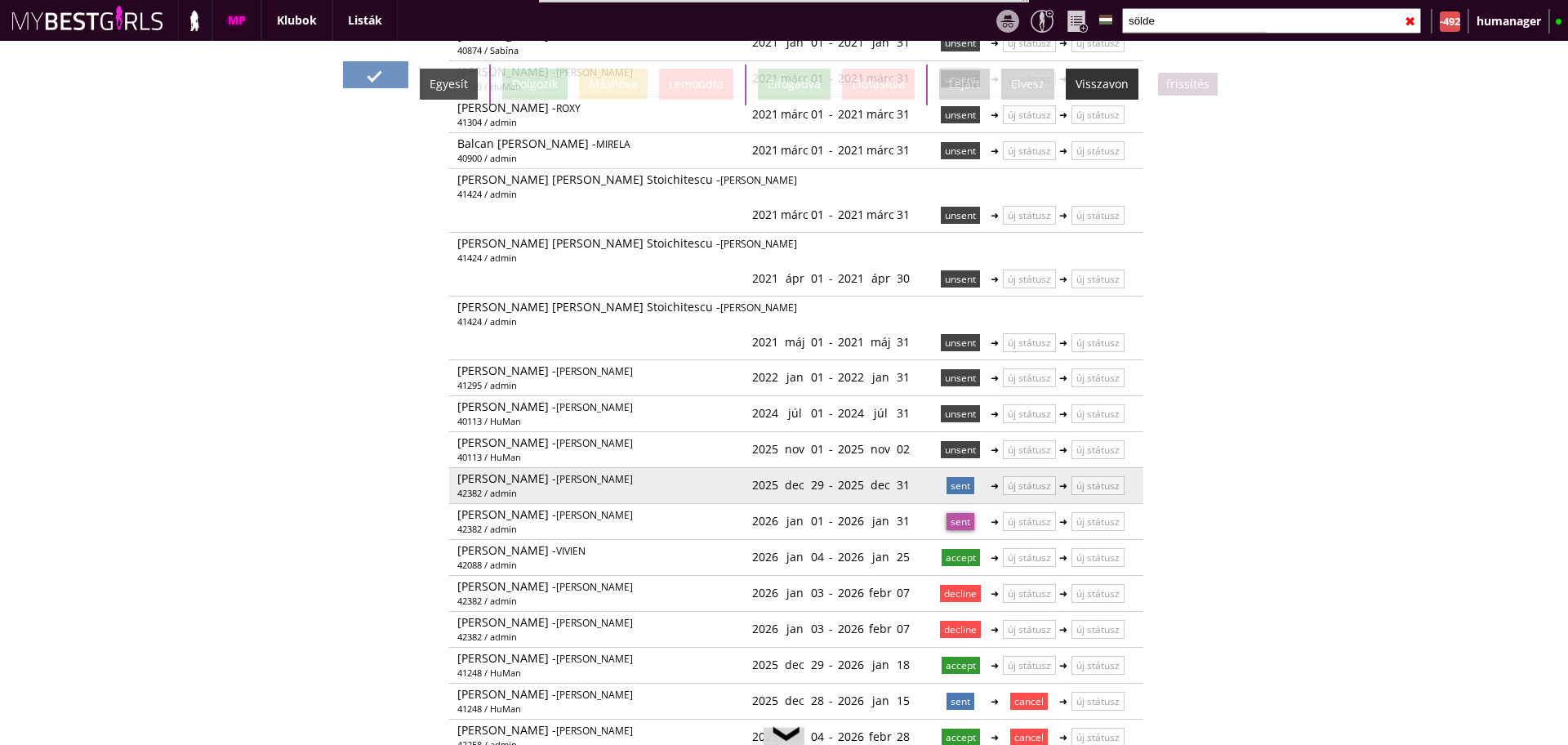
click at [956, 477] on p "sent" at bounding box center [960, 486] width 28 height 17
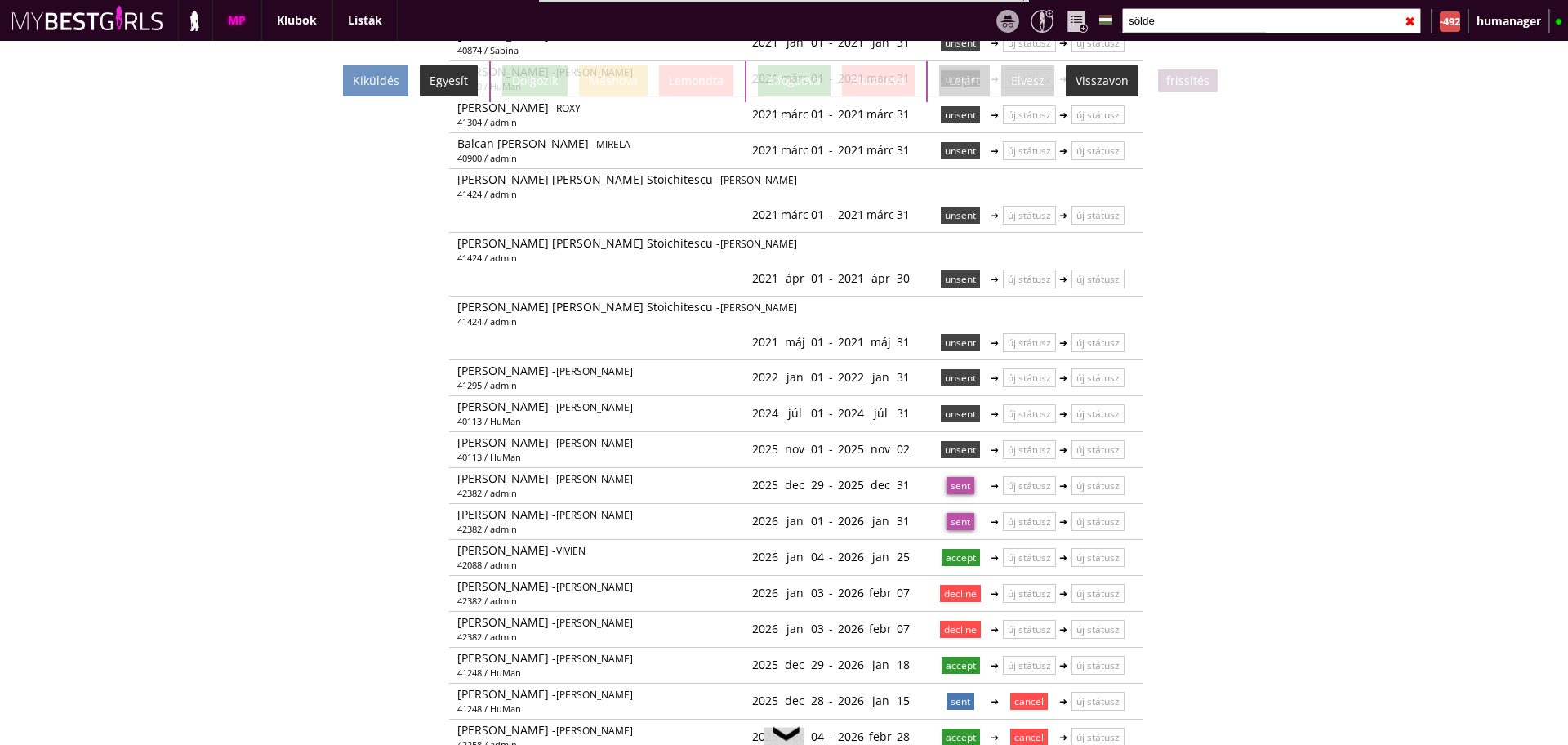
click at [475, 91] on div "Egyesít" at bounding box center [449, 80] width 58 height 31
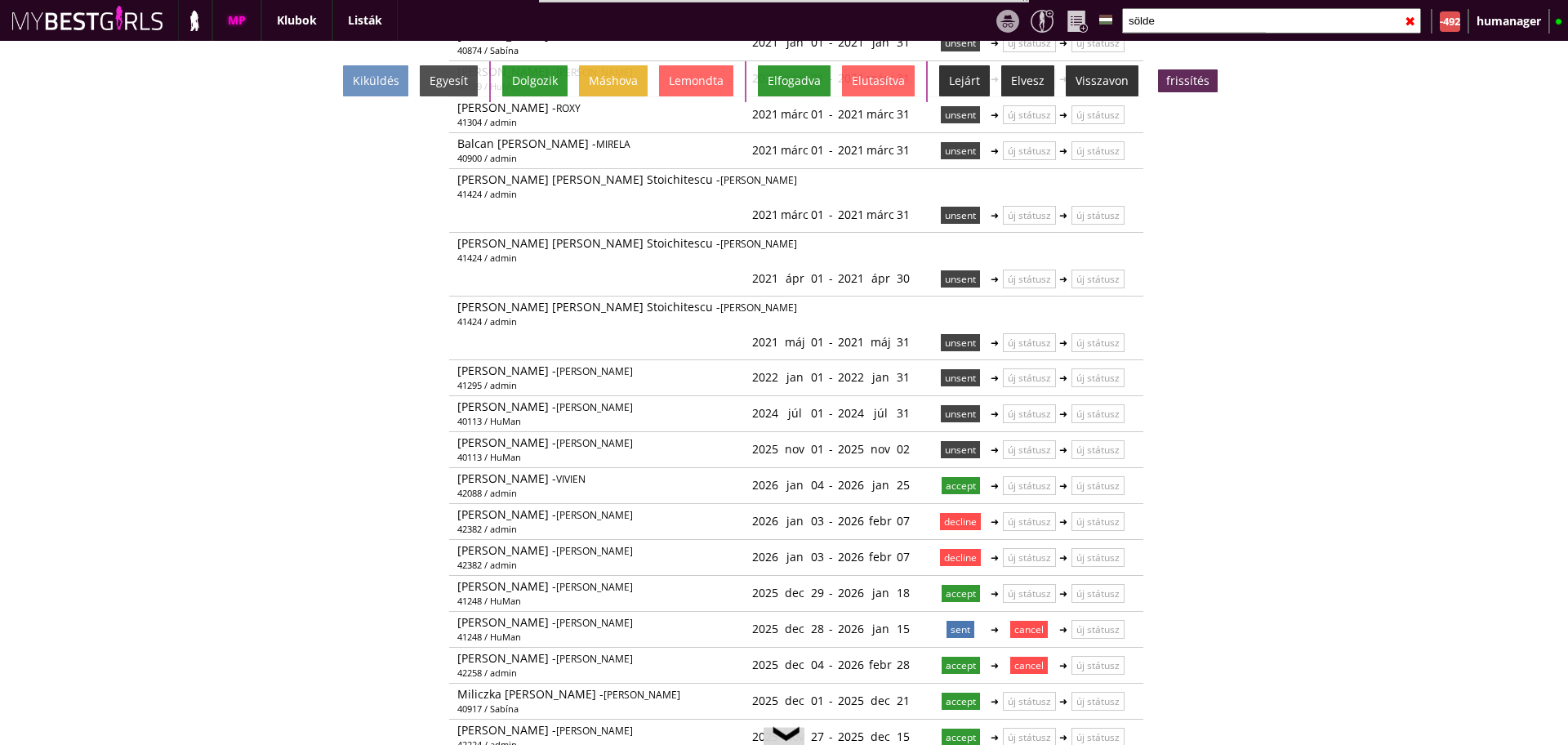
scroll to position [0, 0]
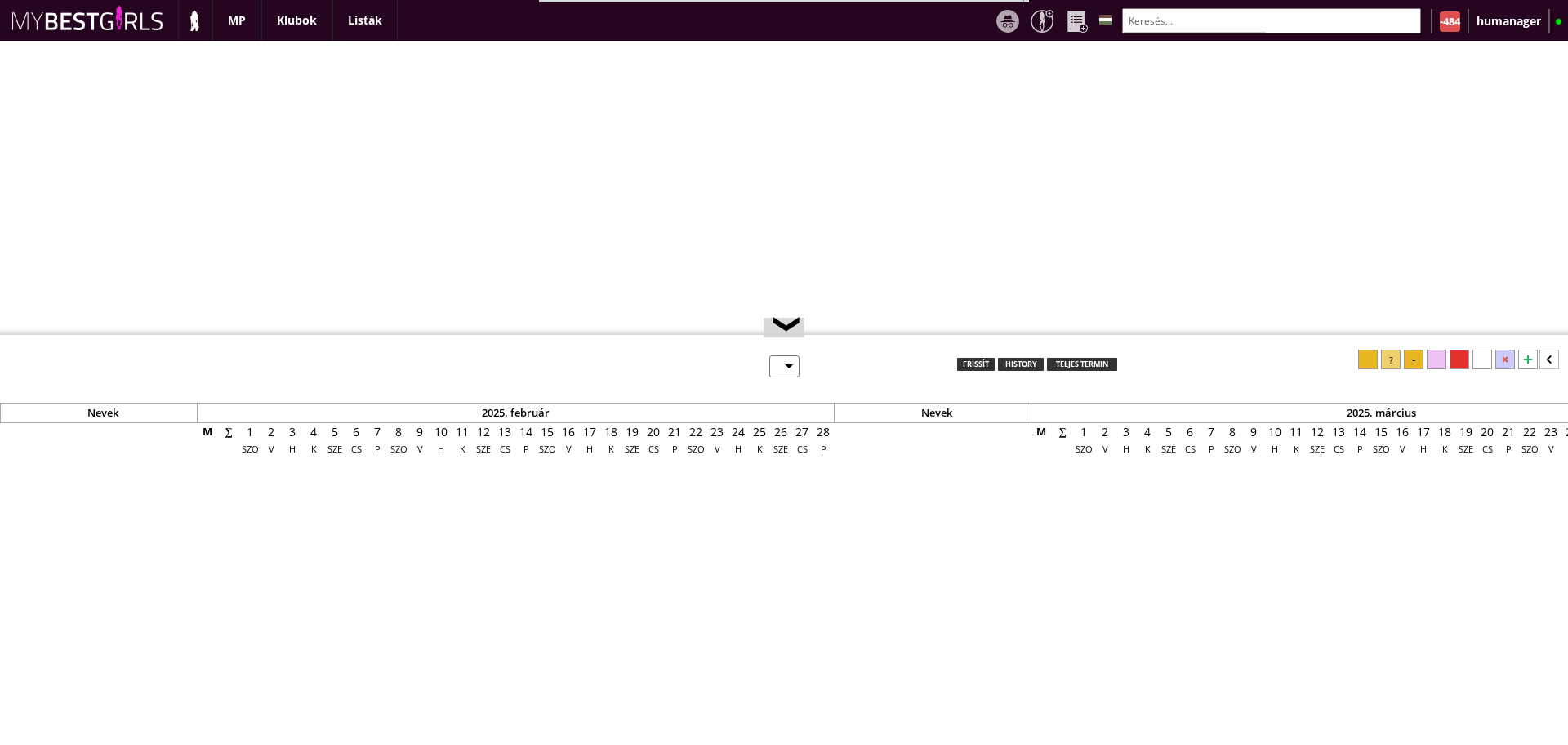
select select "0"
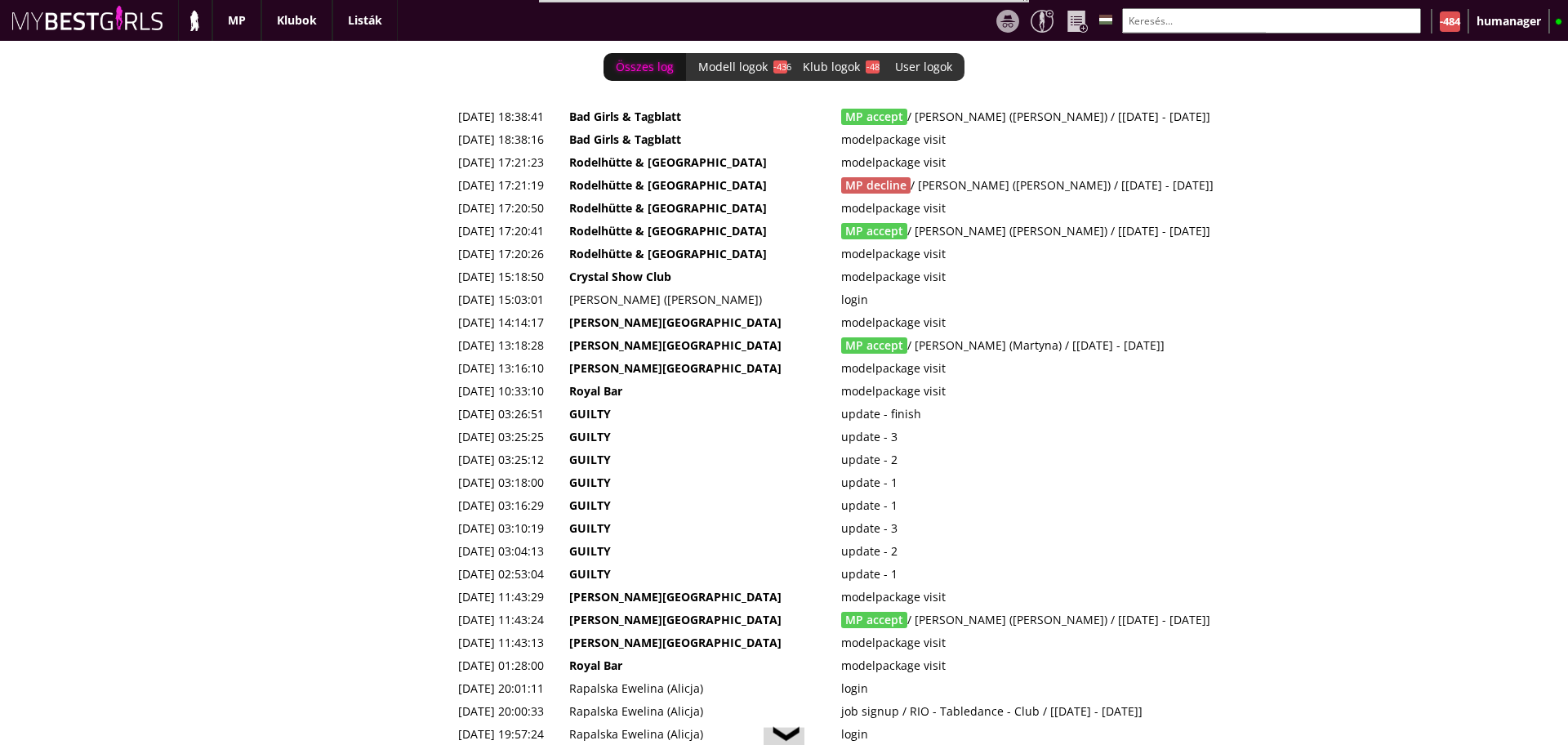
scroll to position [0, 6541]
drag, startPoint x: 1244, startPoint y: 349, endPoint x: 457, endPoint y: 338, distance: 787.1
click at [457, 338] on tr "[DATE] 13:18:28 [PERSON_NAME][GEOGRAPHIC_DATA] MP accept / [PERSON_NAME] (Marty…" at bounding box center [894, 345] width 882 height 23
copy tr "[DATE] 13:18:28 [PERSON_NAME] Hills MP accept / [PERSON_NAME] (Martyna) / [[DAT…"
click at [787, 572] on td "GUILTY" at bounding box center [699, 574] width 272 height 23
